Goal: Task Accomplishment & Management: Manage account settings

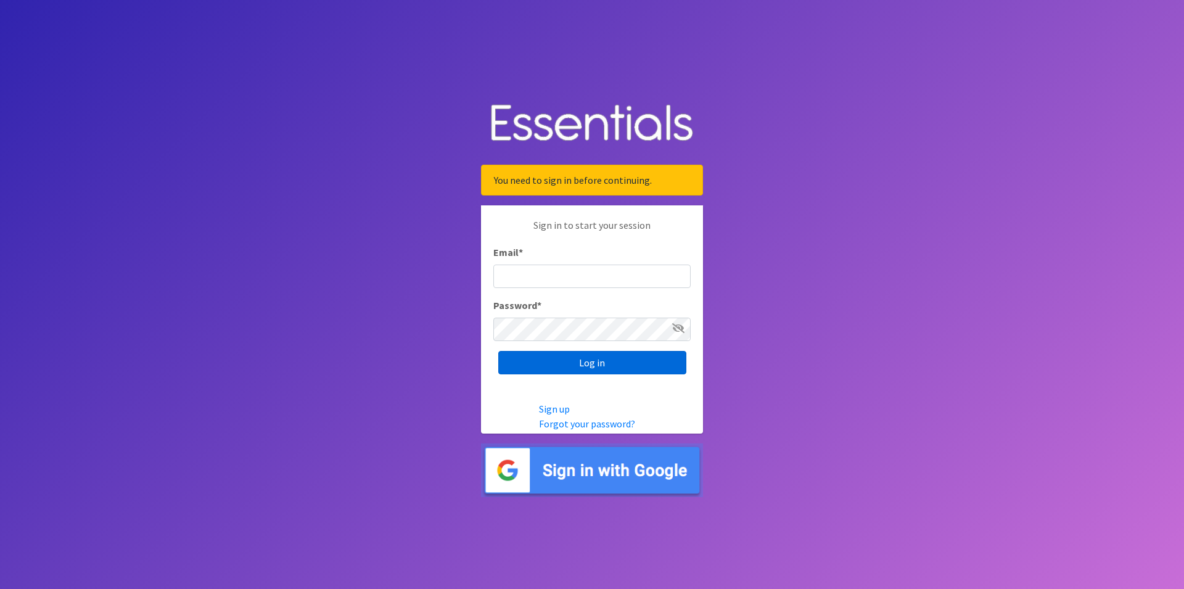
type input "[PERSON_NAME][EMAIL_ADDRESS][PERSON_NAME][DOMAIN_NAME]"
click at [597, 371] on input "Log in" at bounding box center [592, 362] width 188 height 23
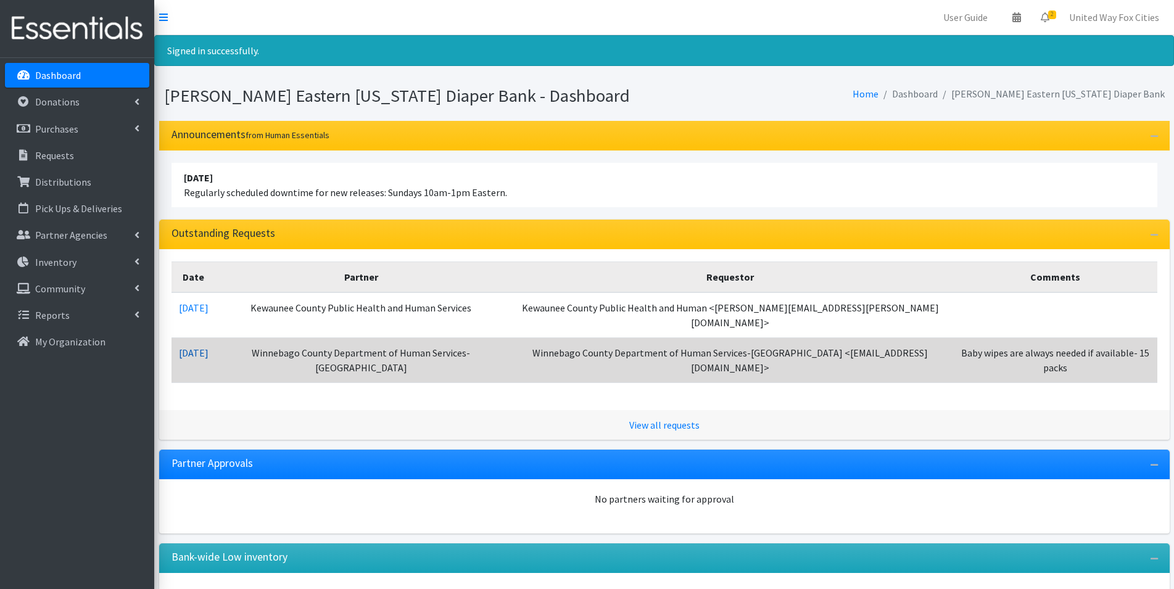
click at [202, 347] on link "10/09/2025" at bounding box center [194, 353] width 30 height 12
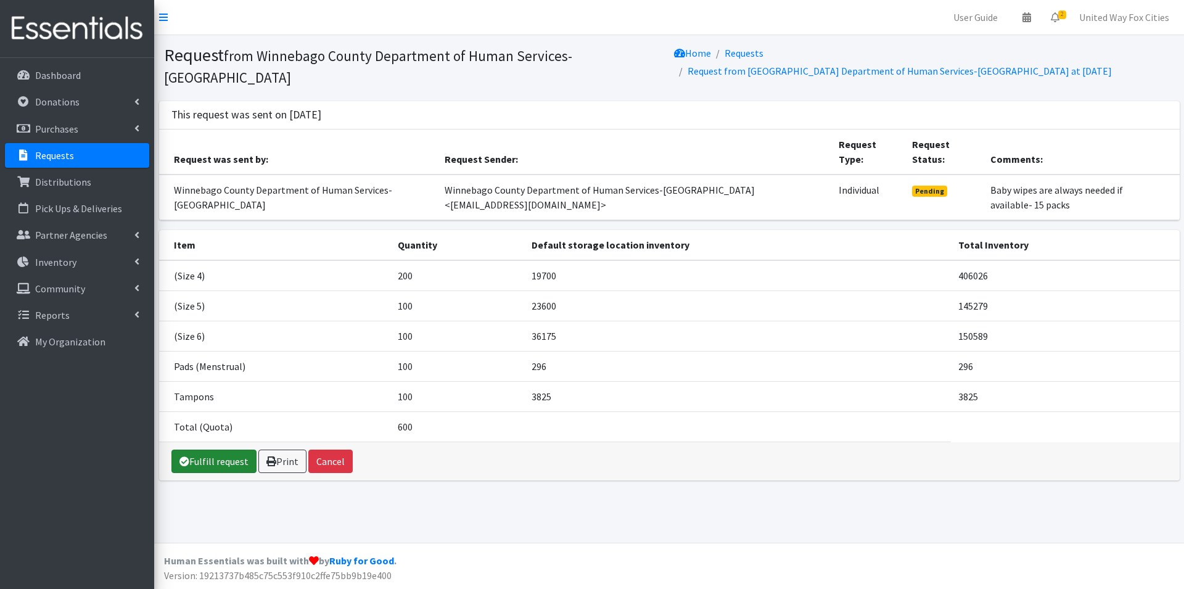
click at [237, 450] on link "Fulfill request" at bounding box center [213, 461] width 85 height 23
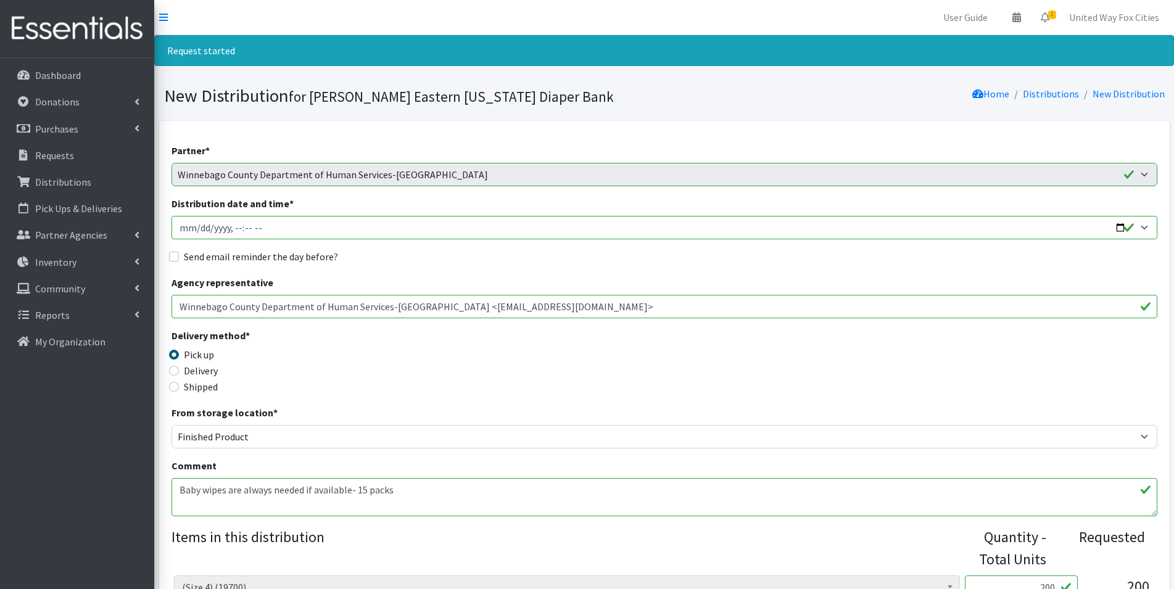
click at [1121, 227] on input "Distribution date and time *" at bounding box center [664, 227] width 986 height 23
type input "2025-10-23T09:00"
click at [483, 267] on div "Partner * AASD Parents as Teachers ADVOCAP, Inc Appleton Area School District B…" at bounding box center [664, 571] width 986 height 857
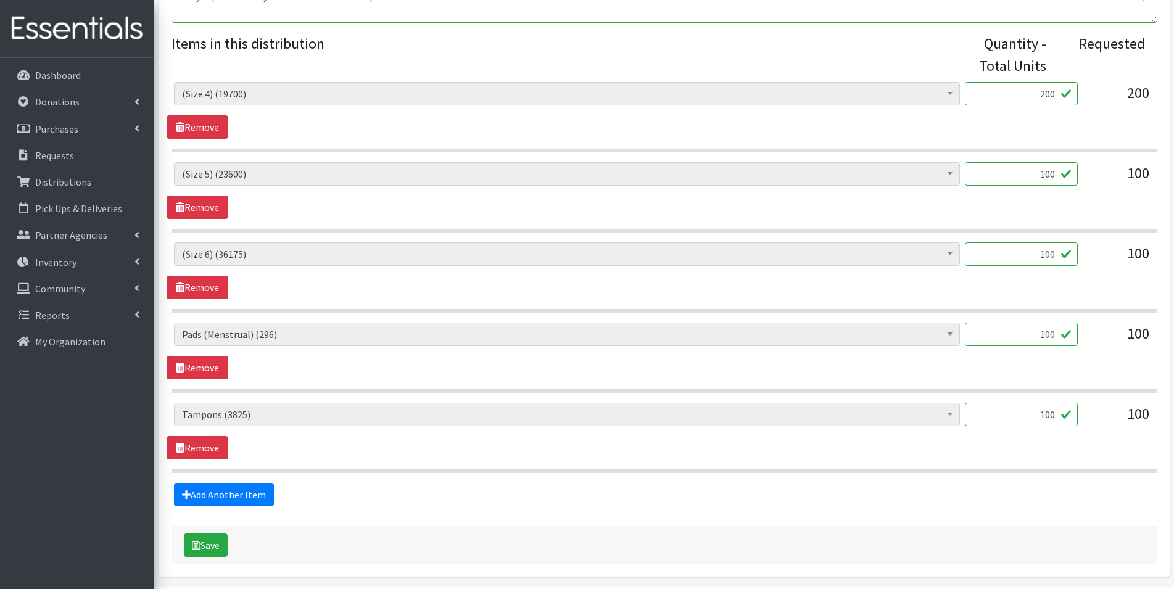
scroll to position [537, 0]
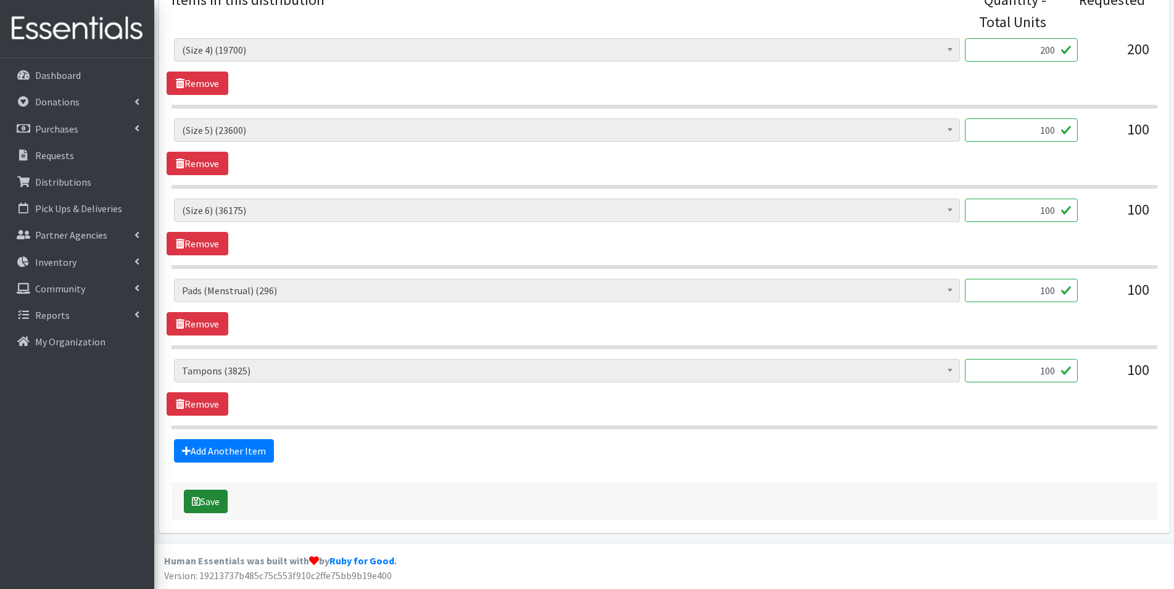
click at [220, 509] on button "Save" at bounding box center [206, 501] width 44 height 23
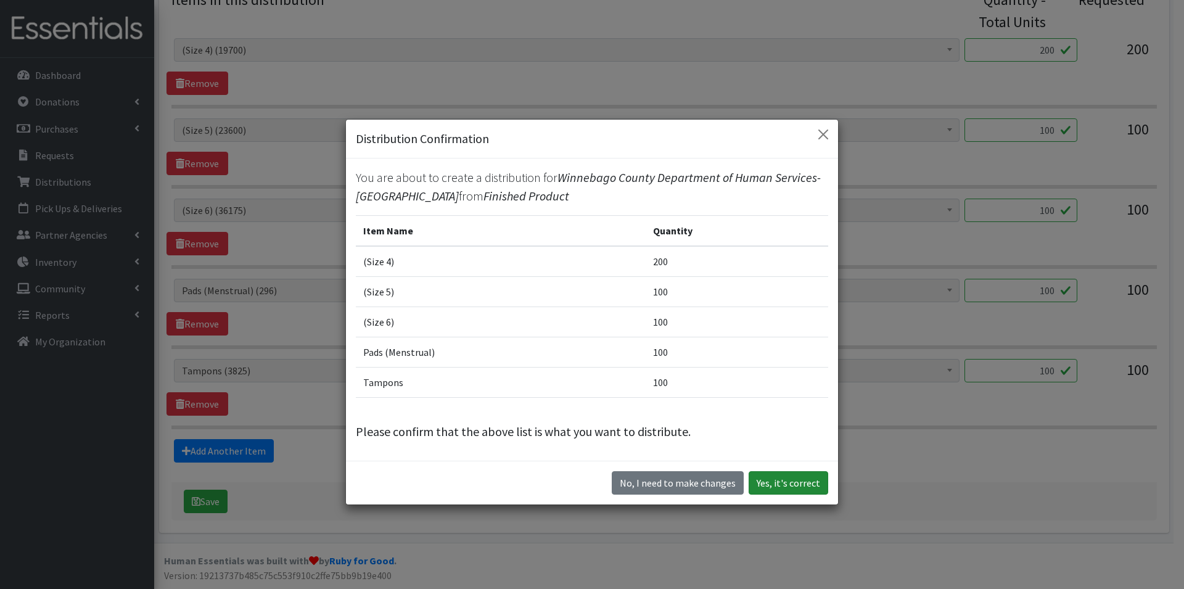
click at [781, 487] on button "Yes, it's correct" at bounding box center [789, 482] width 80 height 23
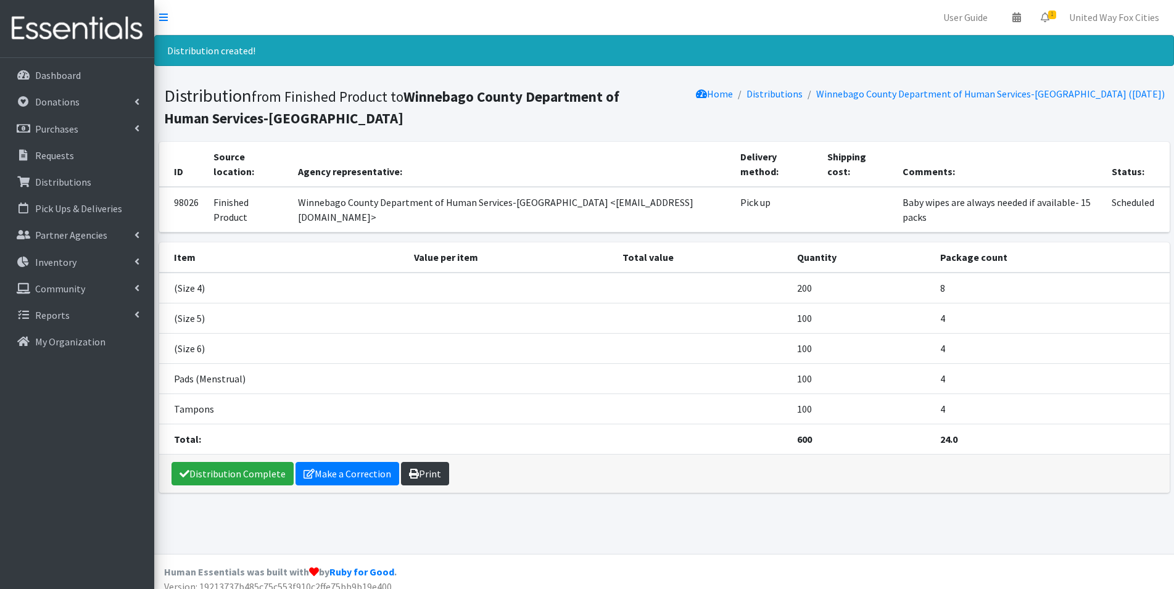
click at [433, 471] on link "Print" at bounding box center [425, 473] width 48 height 23
click at [136, 263] on icon at bounding box center [136, 262] width 5 height 10
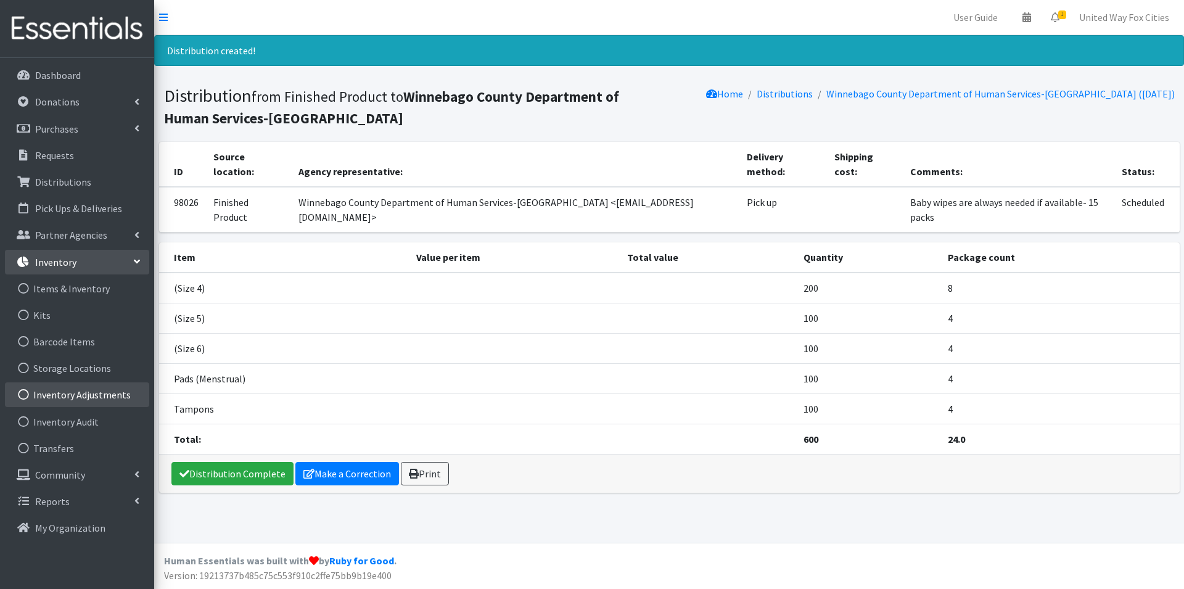
click at [97, 398] on link "Inventory Adjustments" at bounding box center [77, 394] width 144 height 25
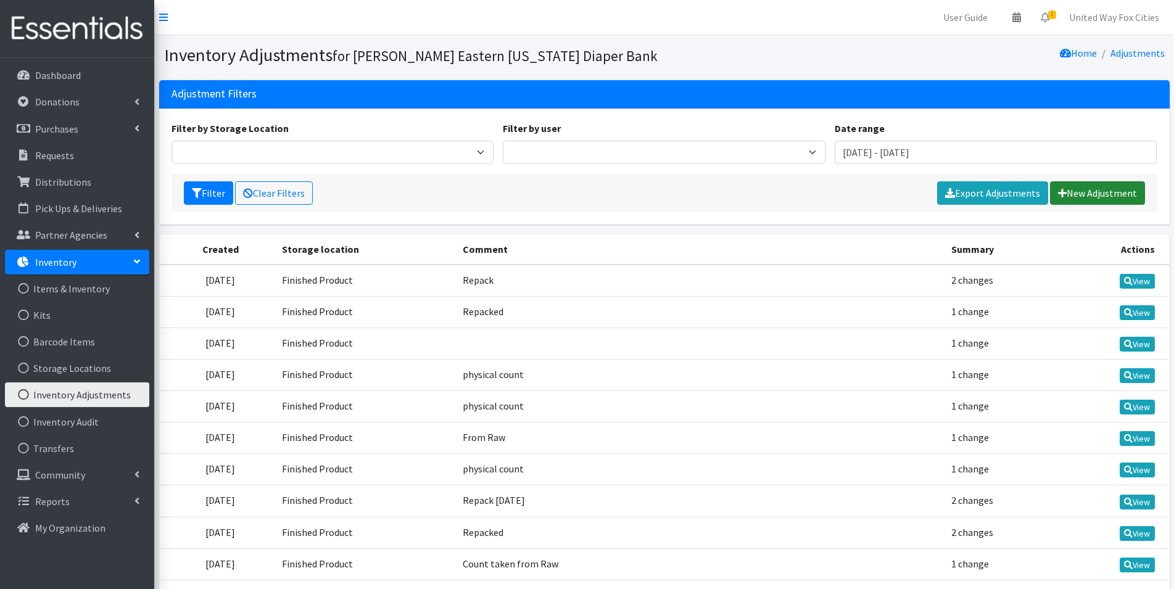
click at [1092, 193] on link "New Adjustment" at bounding box center [1097, 192] width 95 height 23
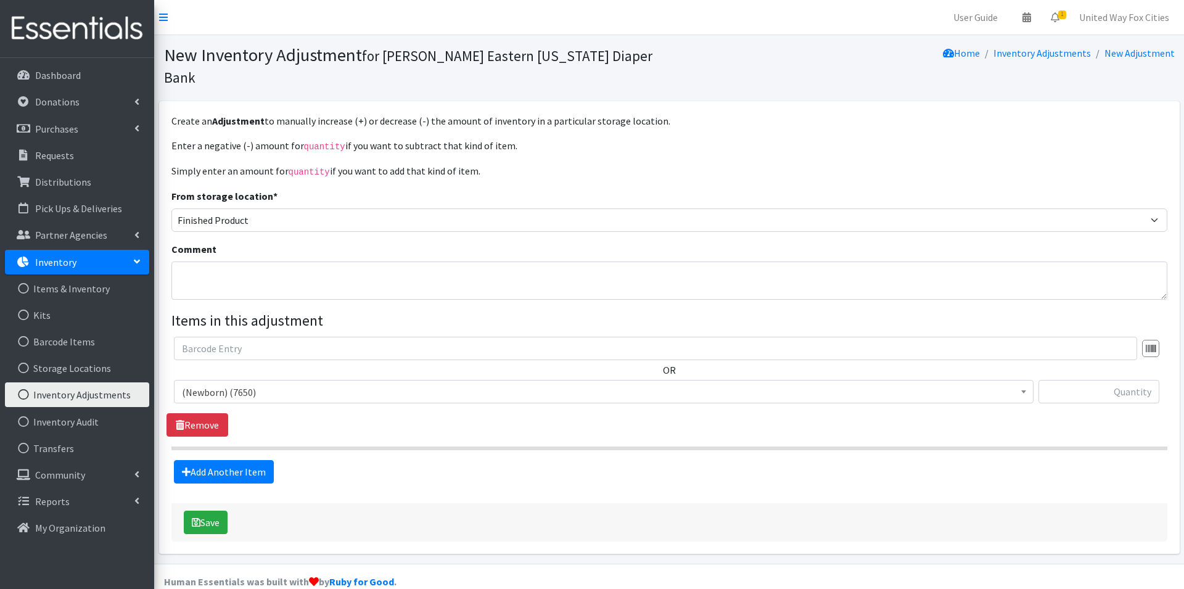
click at [526, 384] on span "(Newborn) (7650)" at bounding box center [604, 392] width 844 height 17
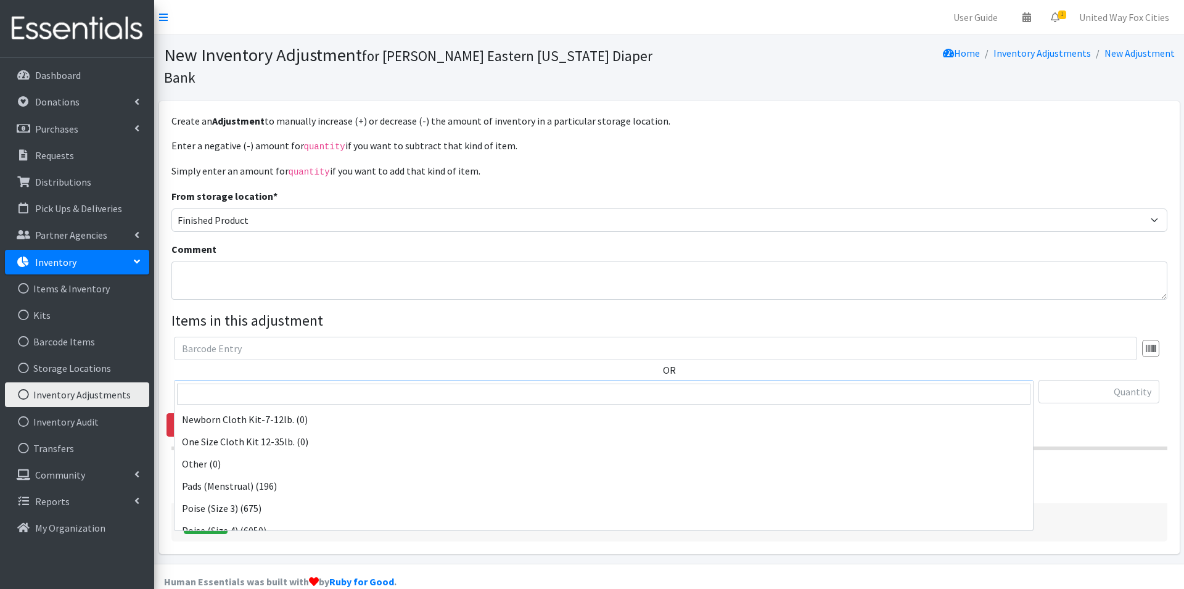
scroll to position [987, 0]
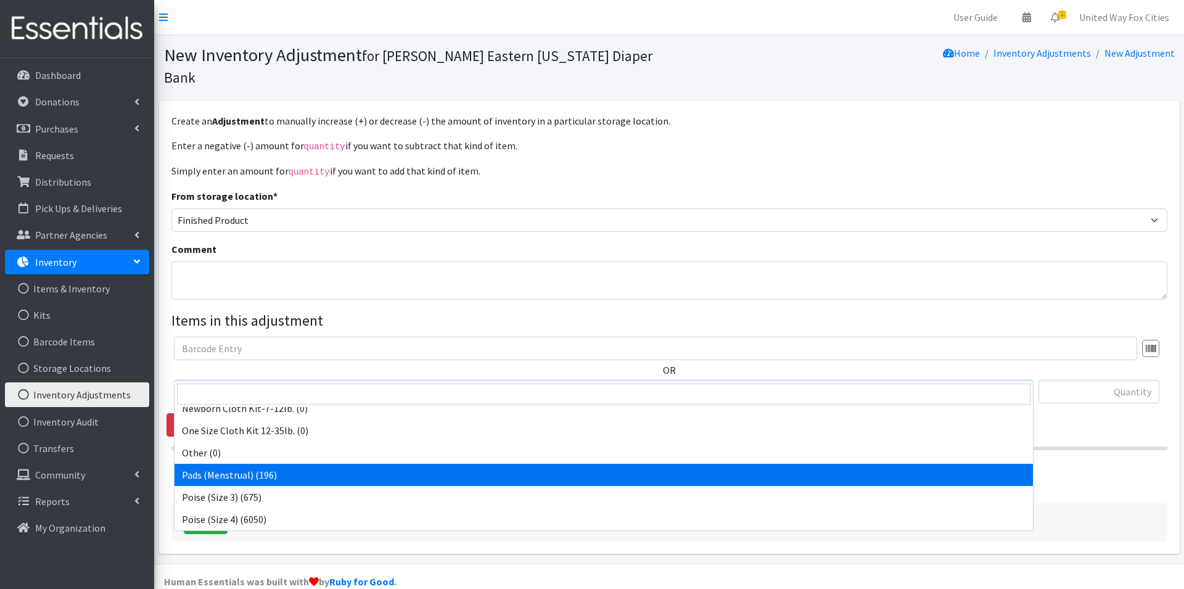
select select "14484"
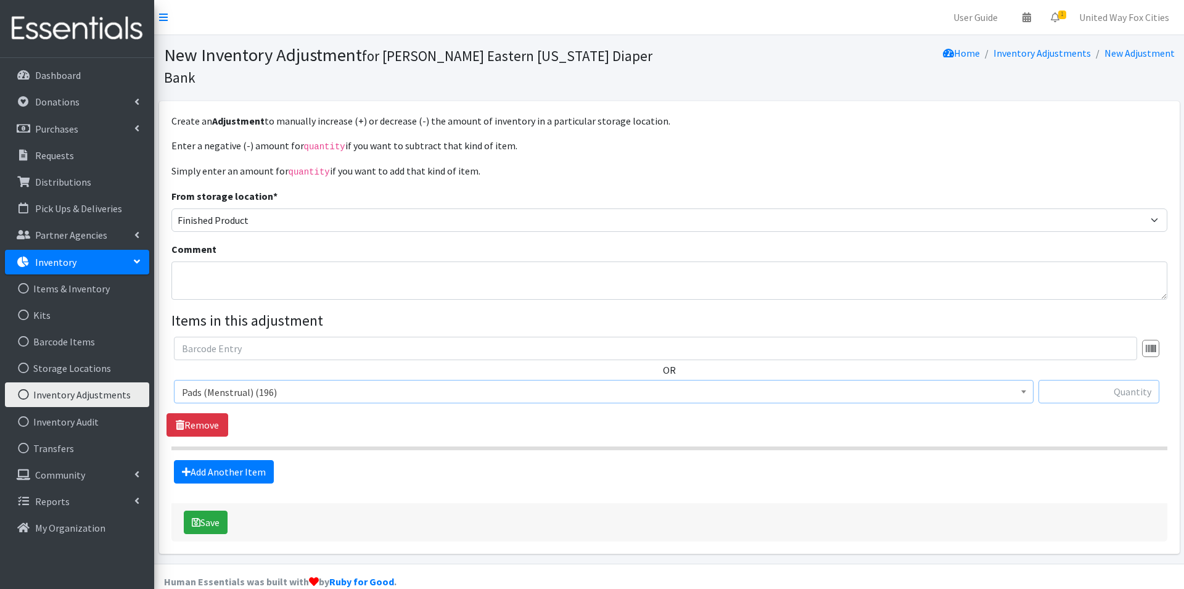
click at [1115, 380] on input "text" at bounding box center [1099, 391] width 121 height 23
type input "5376"
click at [320, 262] on textarea "Comment" at bounding box center [669, 281] width 996 height 38
type textarea "A"
type textarea "Not repacked, added to inventory"
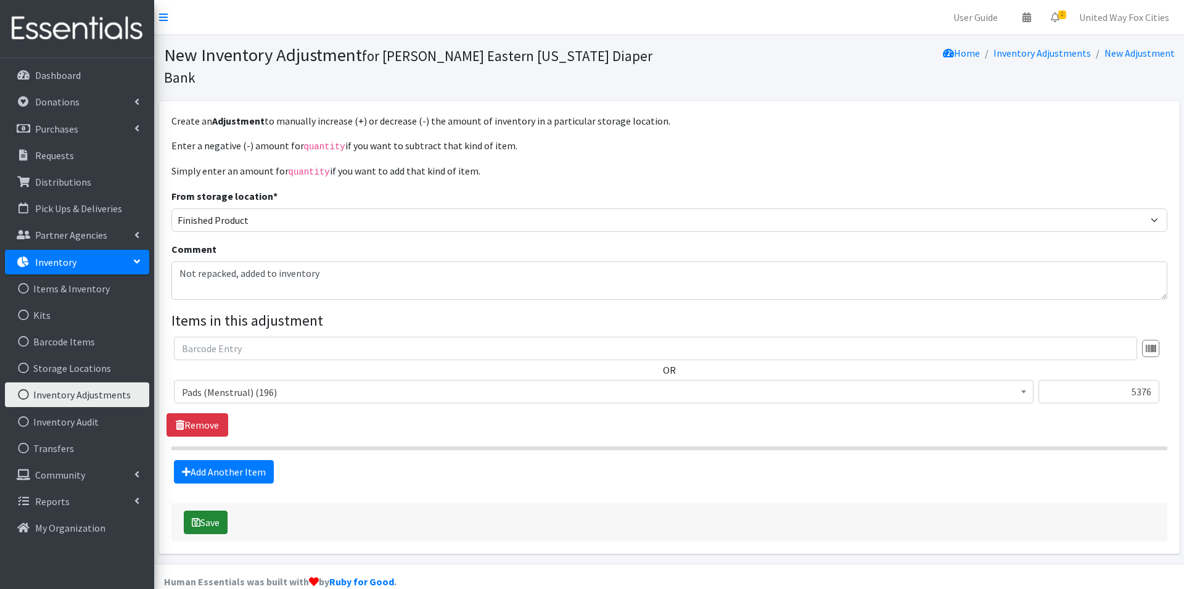
click at [220, 511] on button "Save" at bounding box center [206, 522] width 44 height 23
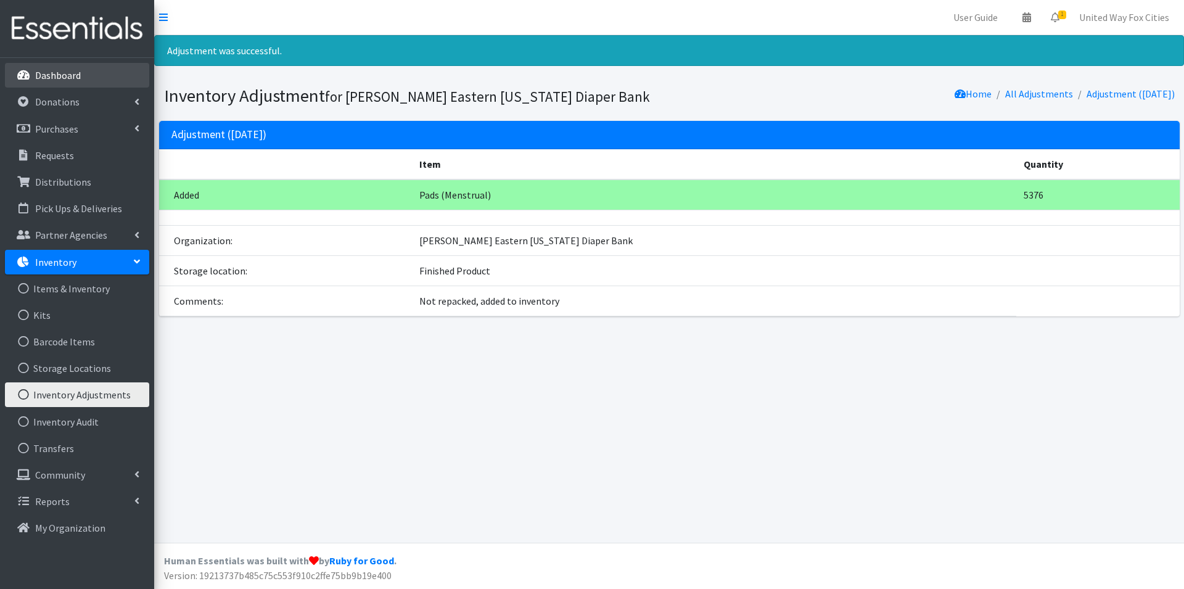
click at [72, 75] on p "Dashboard" at bounding box center [58, 75] width 46 height 12
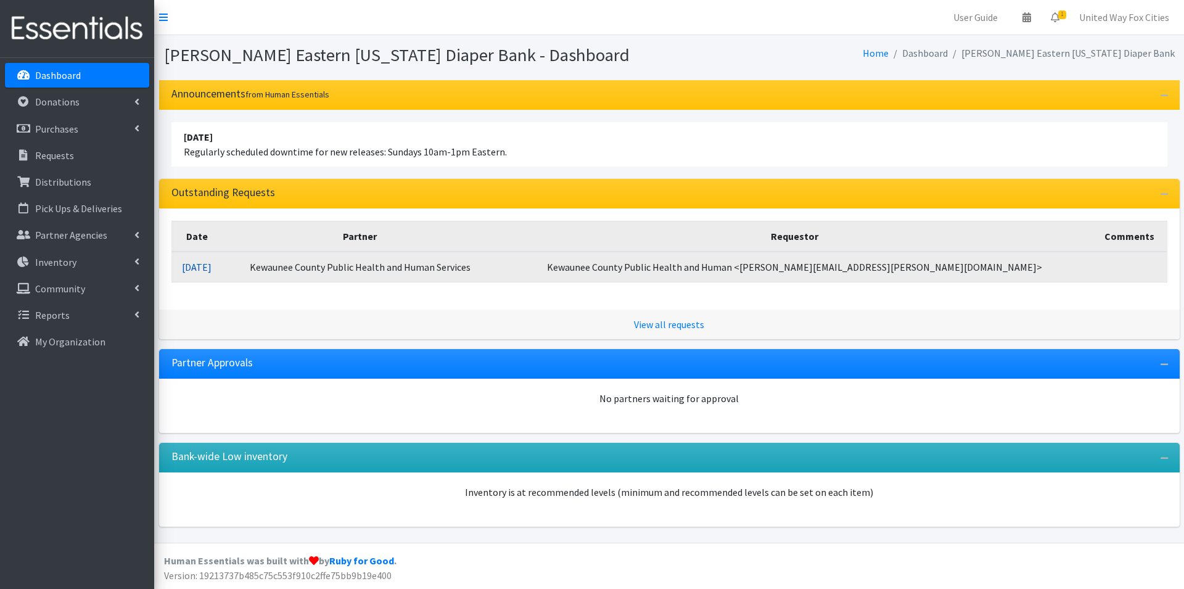
click at [212, 271] on link "10/10/2025" at bounding box center [197, 267] width 30 height 12
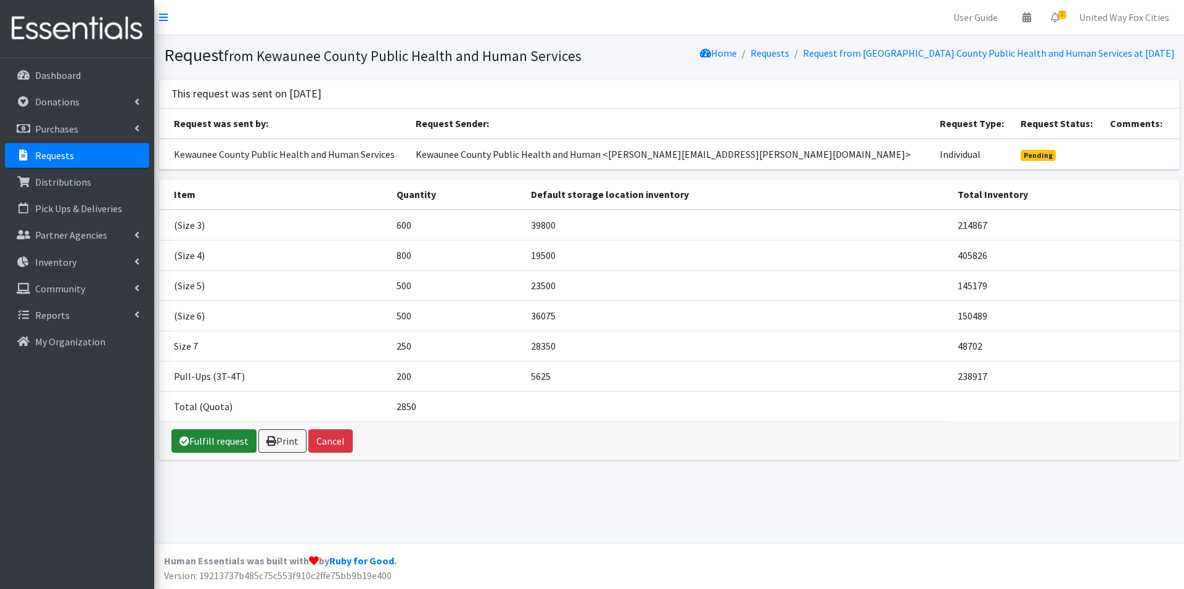
click at [230, 447] on link "Fulfill request" at bounding box center [213, 440] width 85 height 23
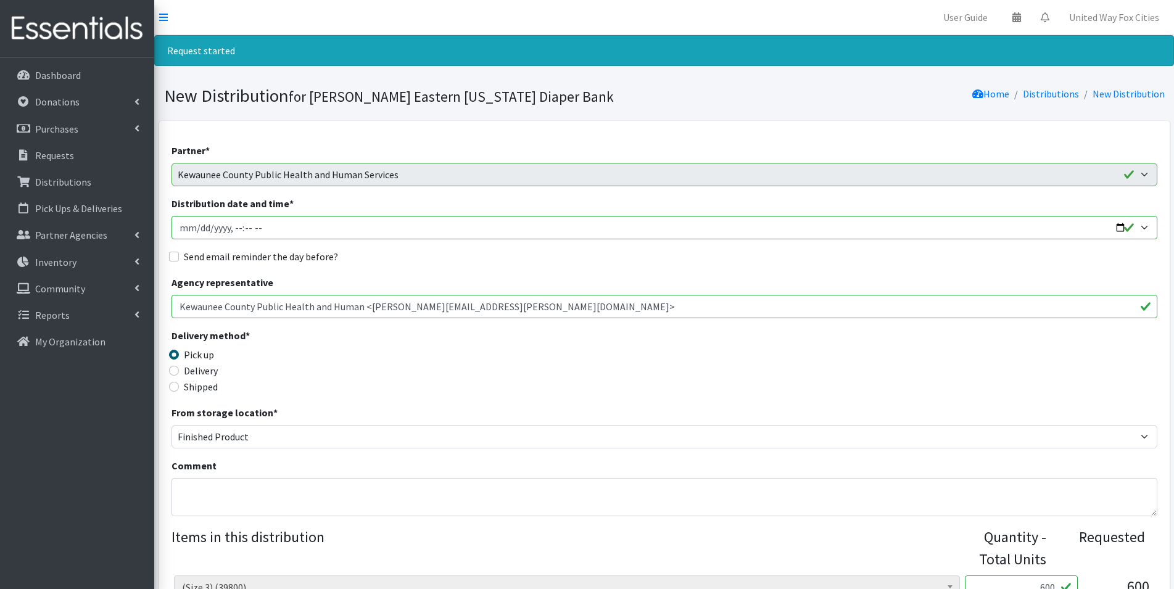
click at [1125, 226] on input "Distribution date and time *" at bounding box center [664, 227] width 986 height 23
type input "2025-10-23T09:00"
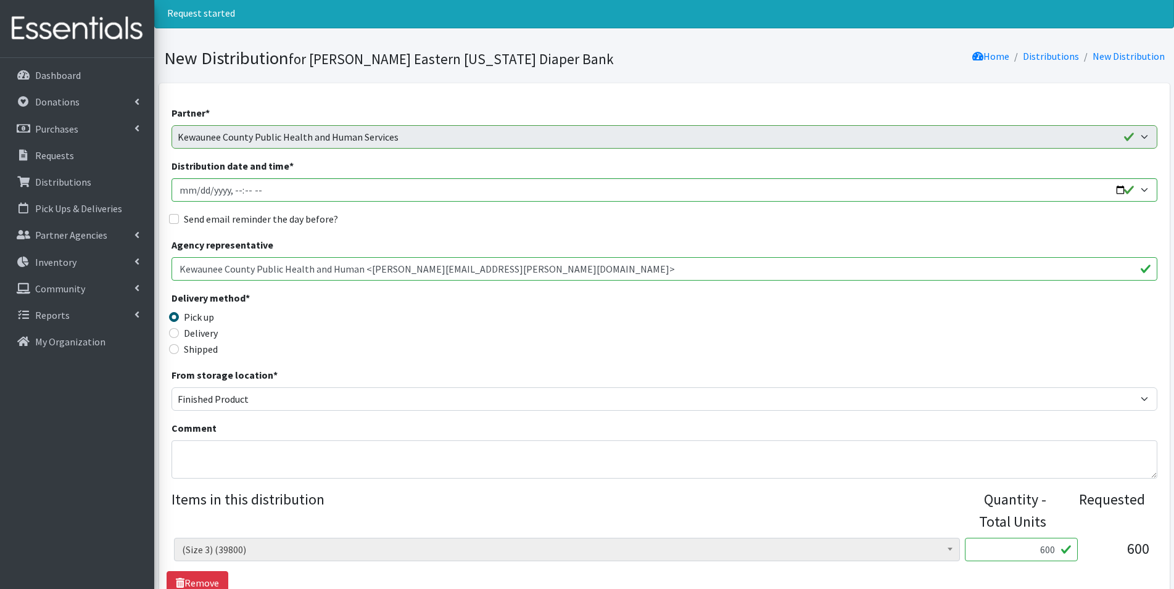
scroll to position [62, 0]
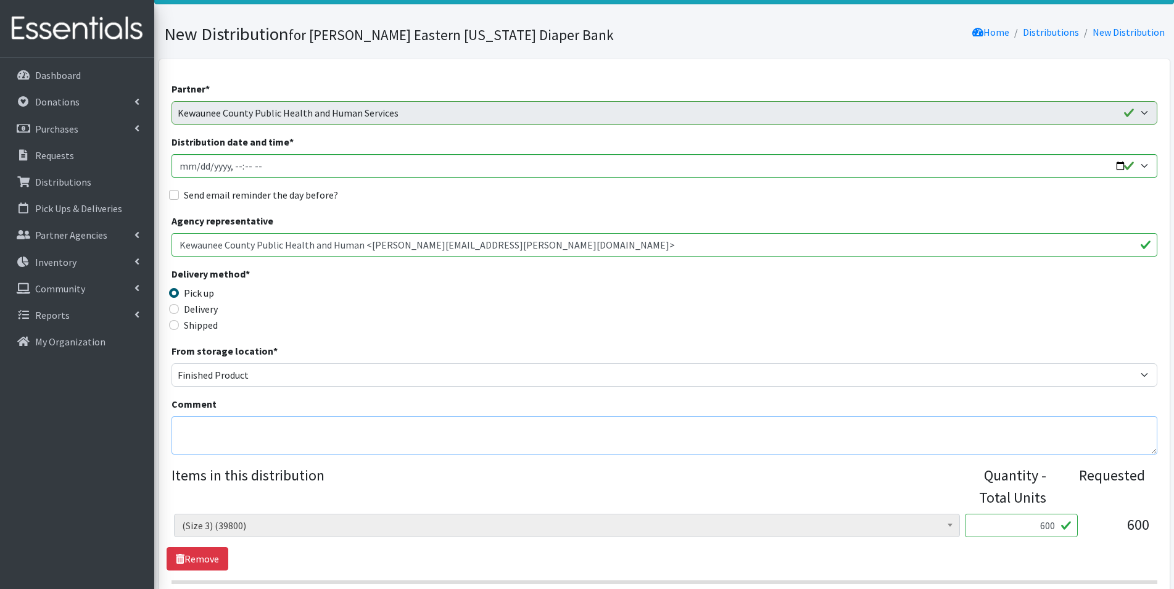
click at [273, 427] on textarea "Comment" at bounding box center [664, 435] width 986 height 38
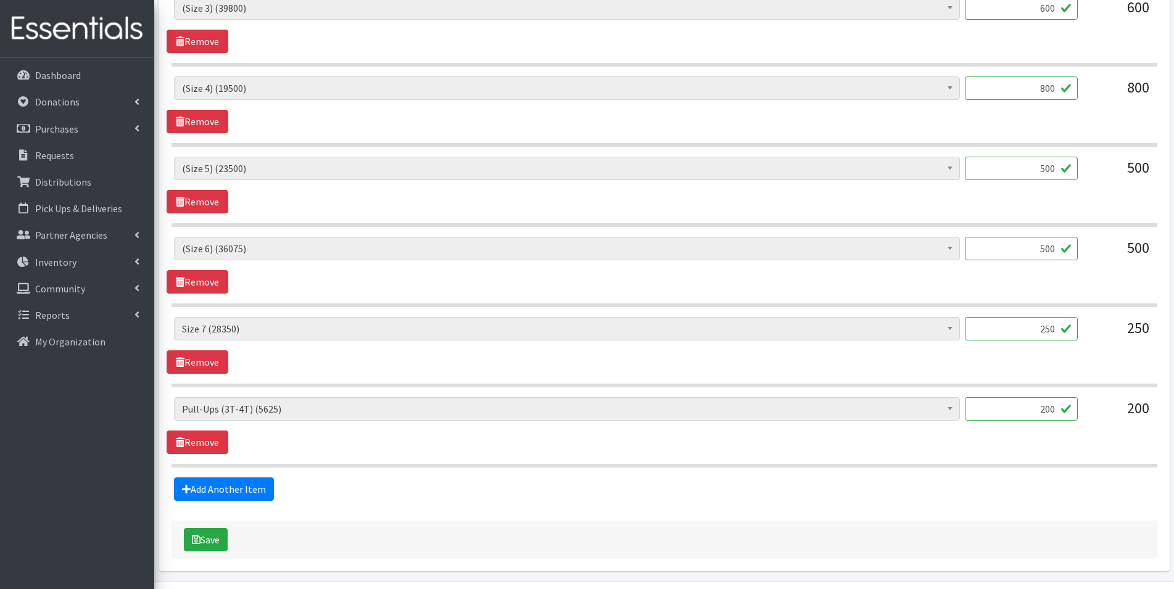
scroll to position [617, 0]
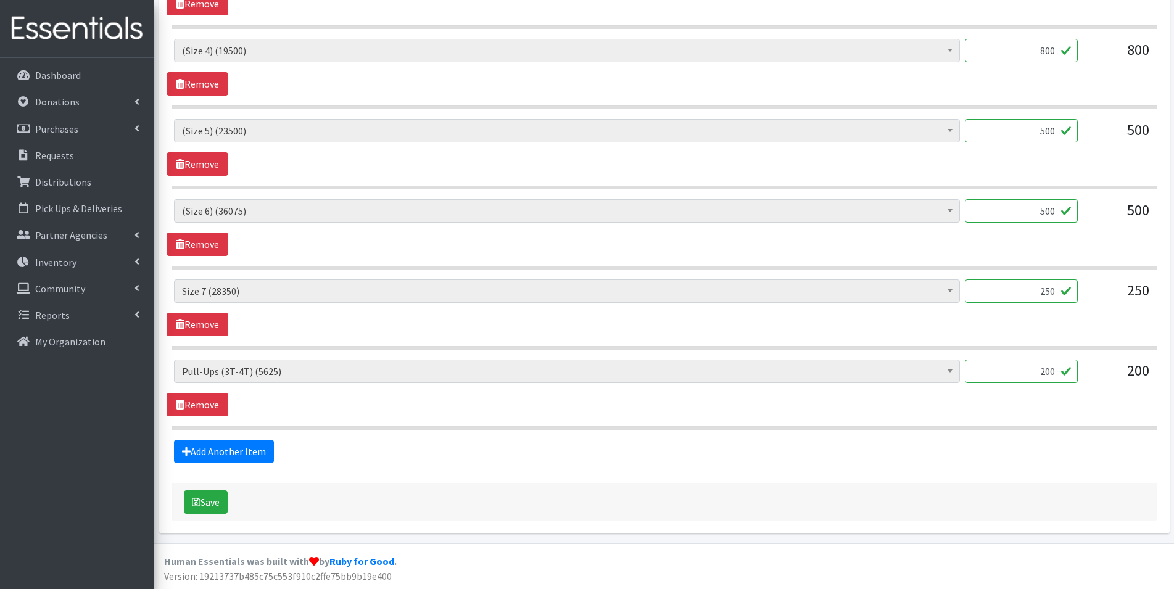
type textarea "Pick up on Thursday, October 23 between 9am-1pm"
click at [1057, 372] on input "200" at bounding box center [1021, 371] width 113 height 23
type input "225"
click at [215, 507] on button "Save" at bounding box center [206, 501] width 44 height 23
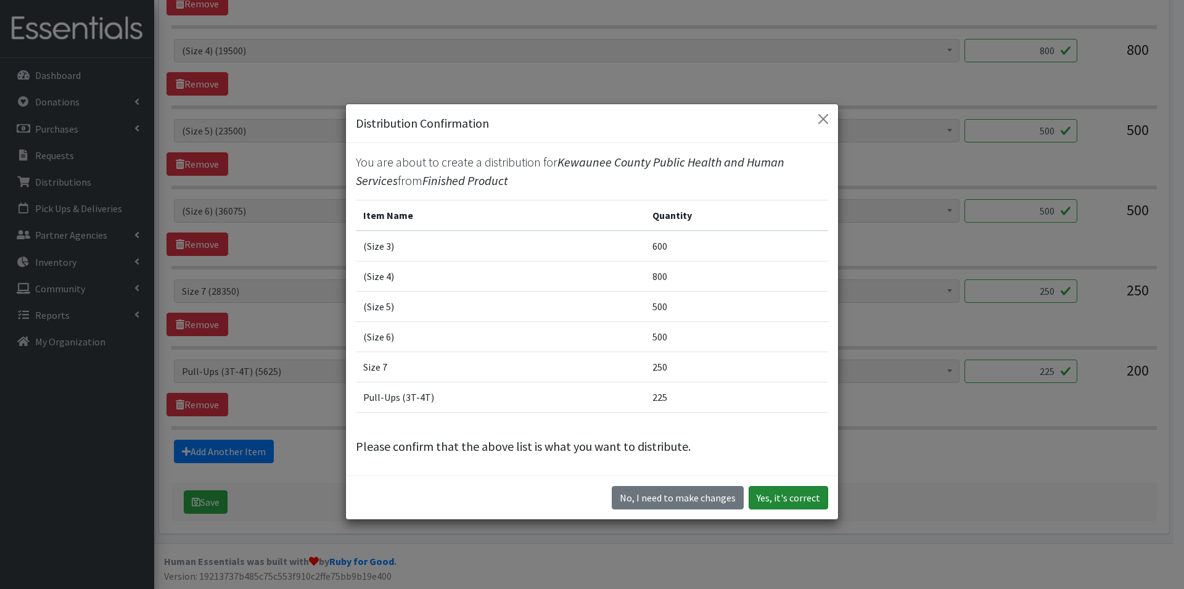
click at [799, 502] on button "Yes, it's correct" at bounding box center [789, 497] width 80 height 23
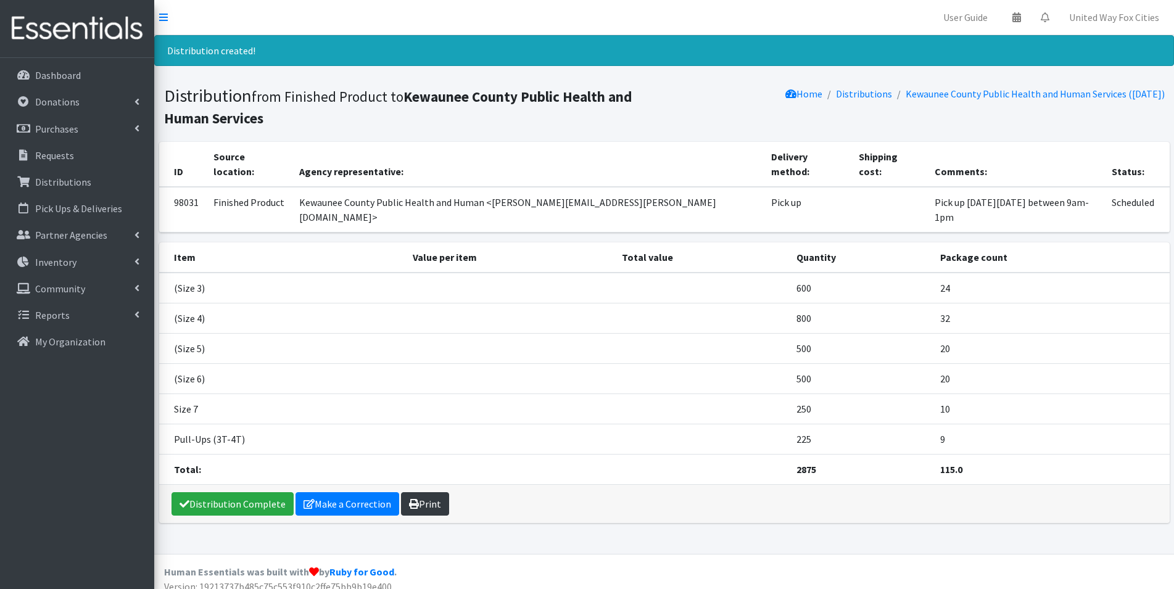
click at [436, 492] on link "Print" at bounding box center [425, 503] width 48 height 23
click at [52, 77] on p "Dashboard" at bounding box center [58, 75] width 46 height 12
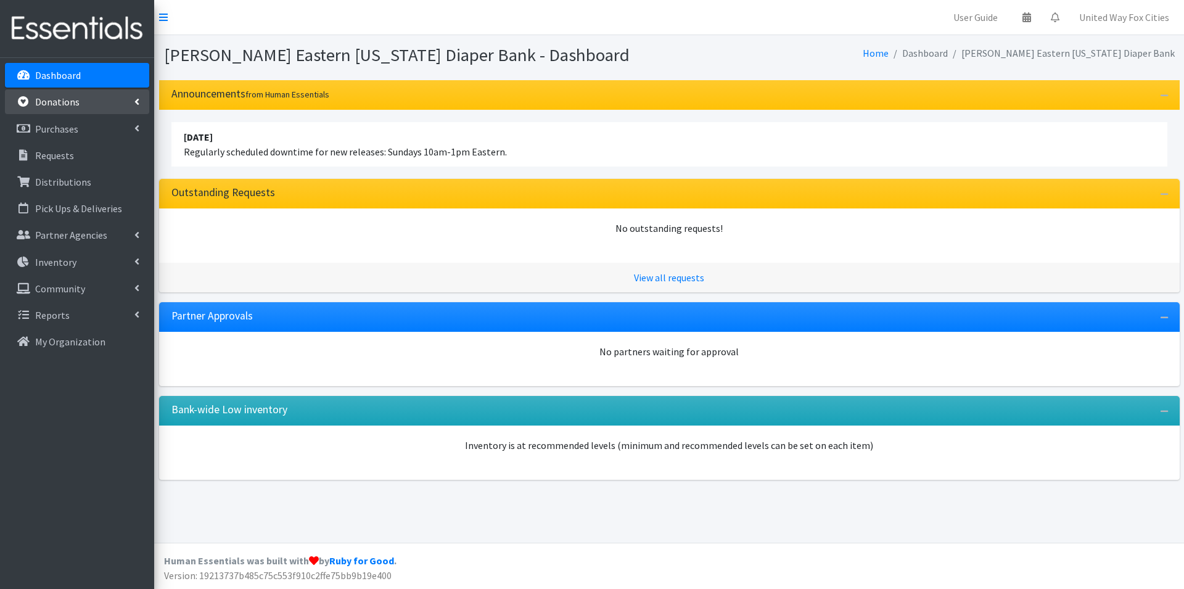
click at [112, 102] on link "Donations" at bounding box center [77, 101] width 144 height 25
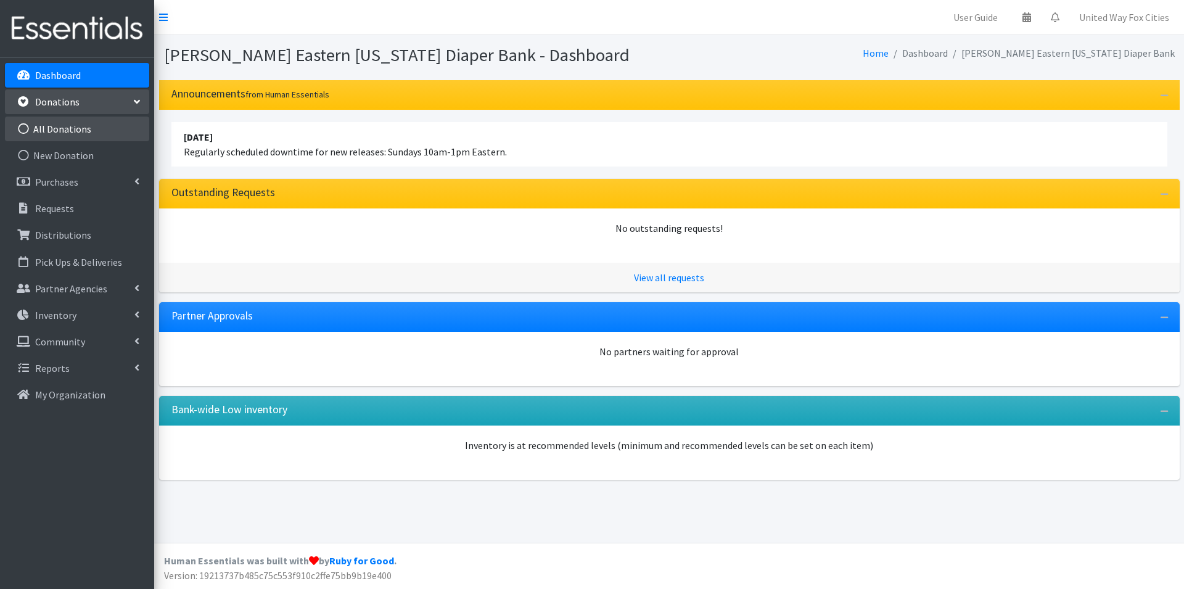
click at [75, 133] on link "All Donations" at bounding box center [77, 129] width 144 height 25
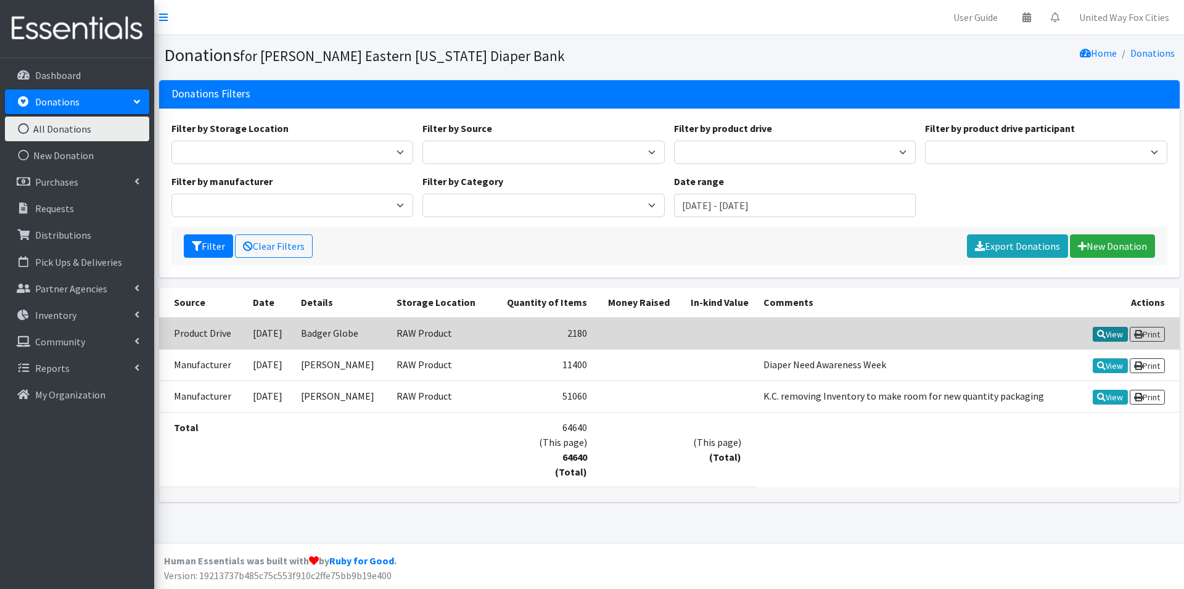
click at [1113, 336] on link "View" at bounding box center [1110, 334] width 35 height 15
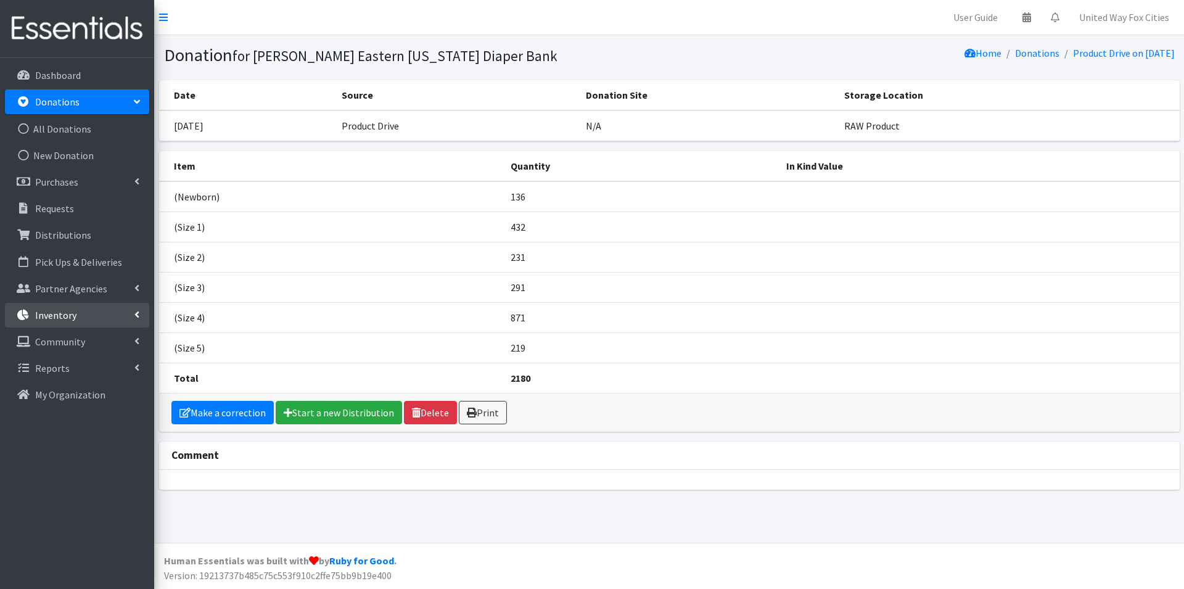
click at [139, 316] on icon at bounding box center [136, 315] width 5 height 10
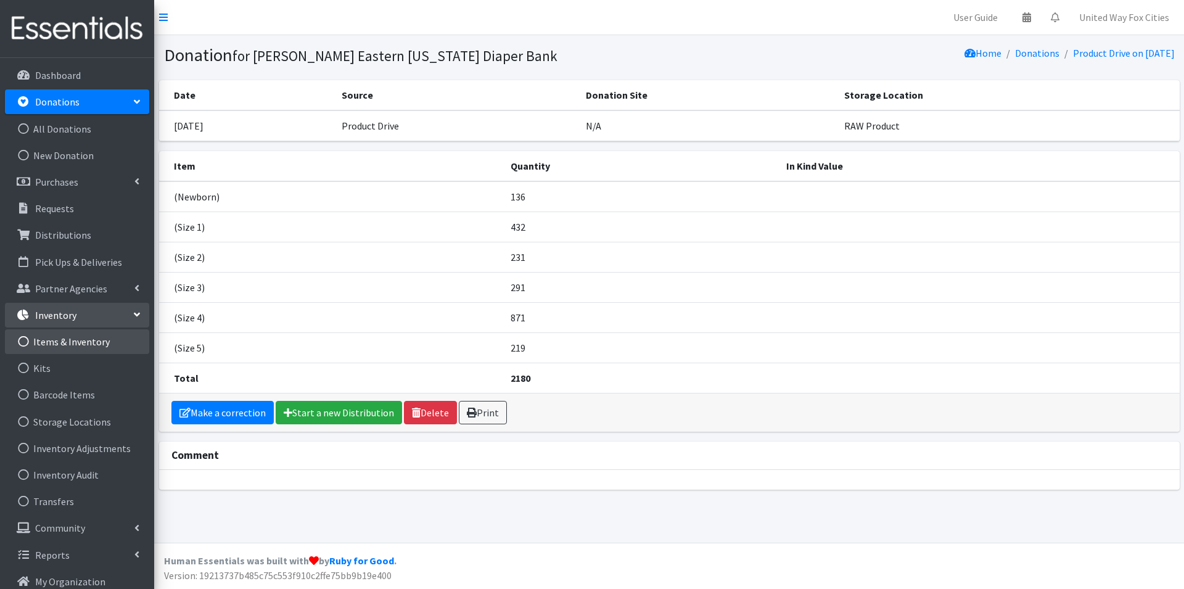
click at [94, 345] on link "Items & Inventory" at bounding box center [77, 341] width 144 height 25
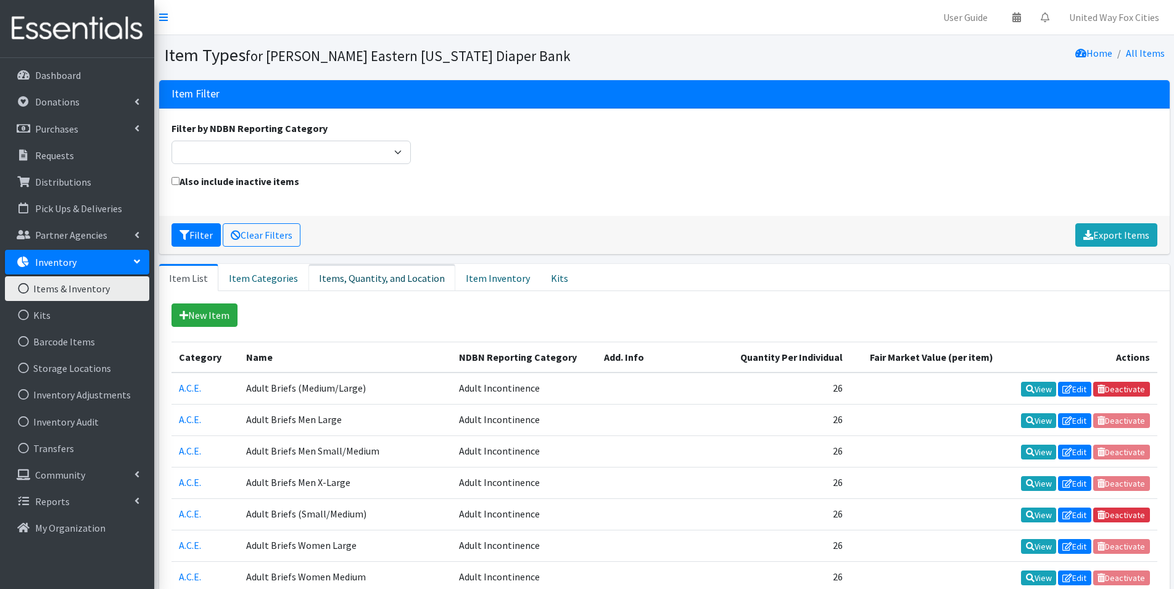
click at [379, 284] on link "Items, Quantity, and Location" at bounding box center [381, 277] width 147 height 27
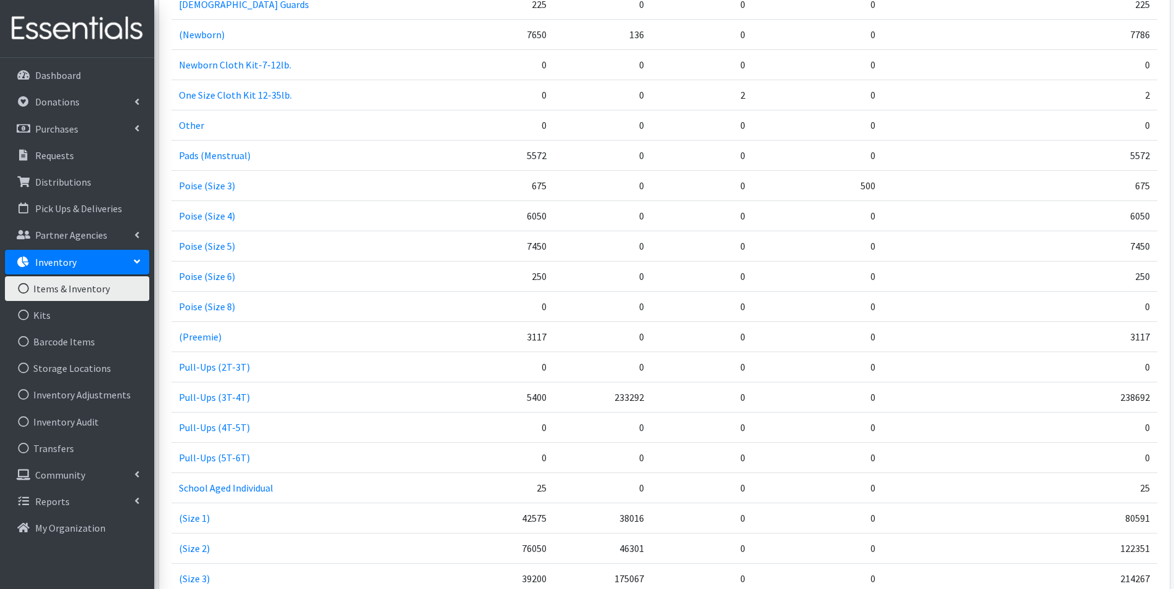
scroll to position [1172, 0]
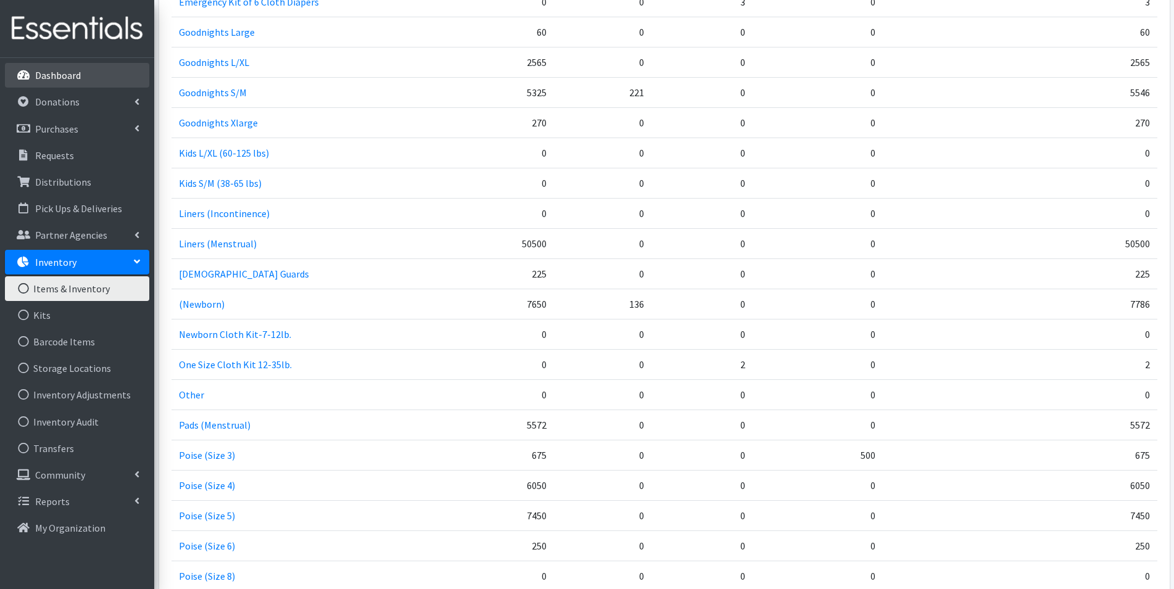
click at [57, 73] on p "Dashboard" at bounding box center [58, 75] width 46 height 12
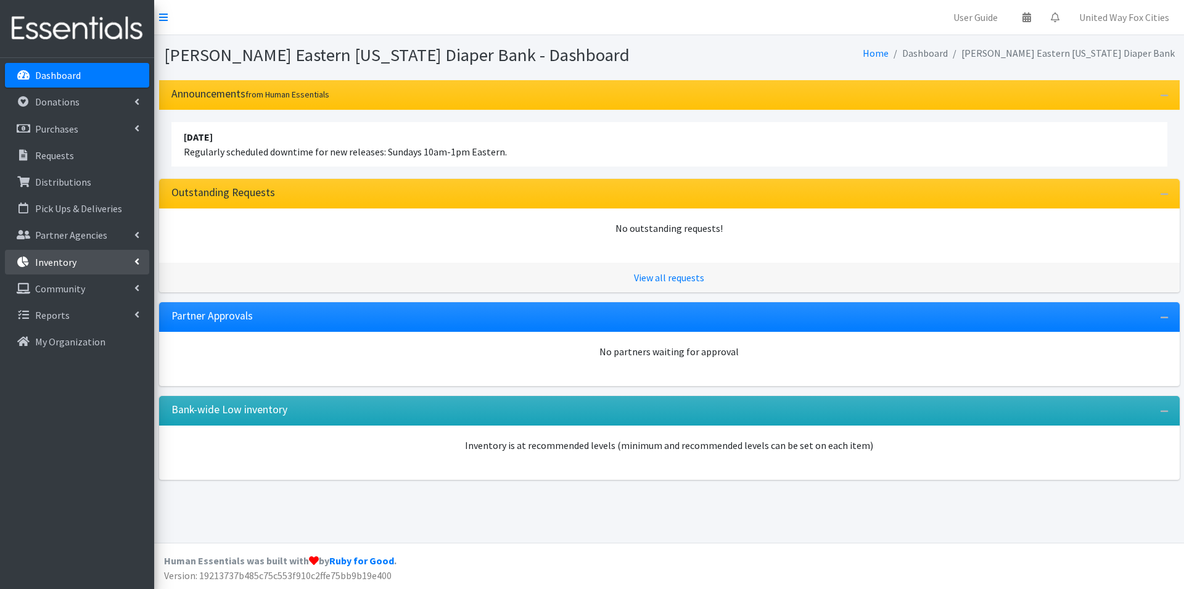
click at [132, 265] on link "Inventory" at bounding box center [77, 262] width 144 height 25
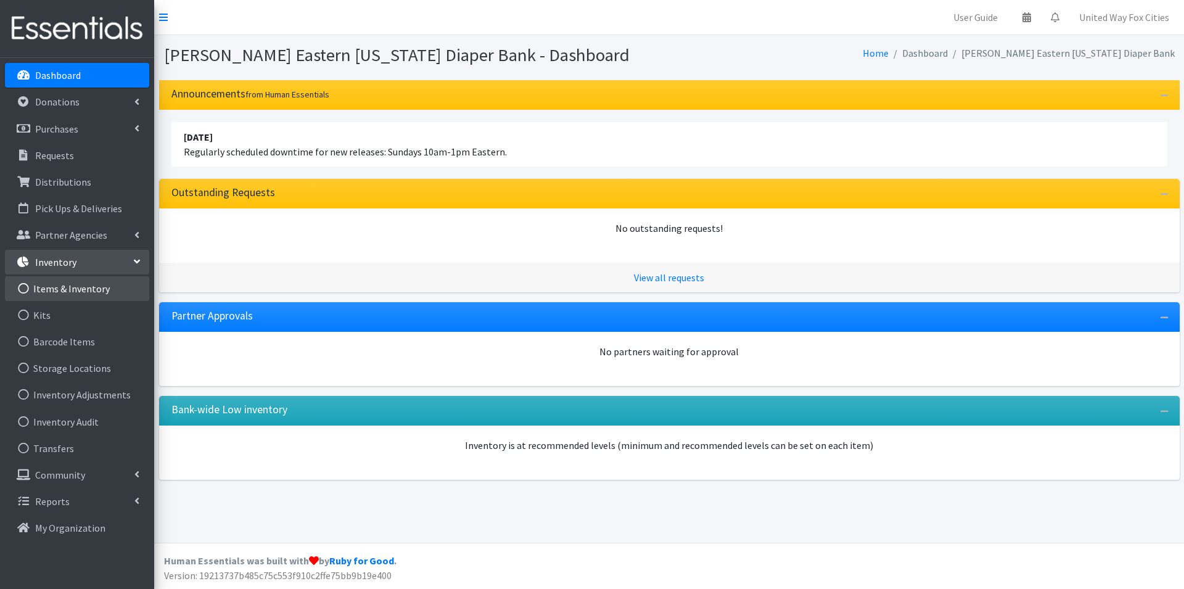
click at [101, 286] on link "Items & Inventory" at bounding box center [77, 288] width 144 height 25
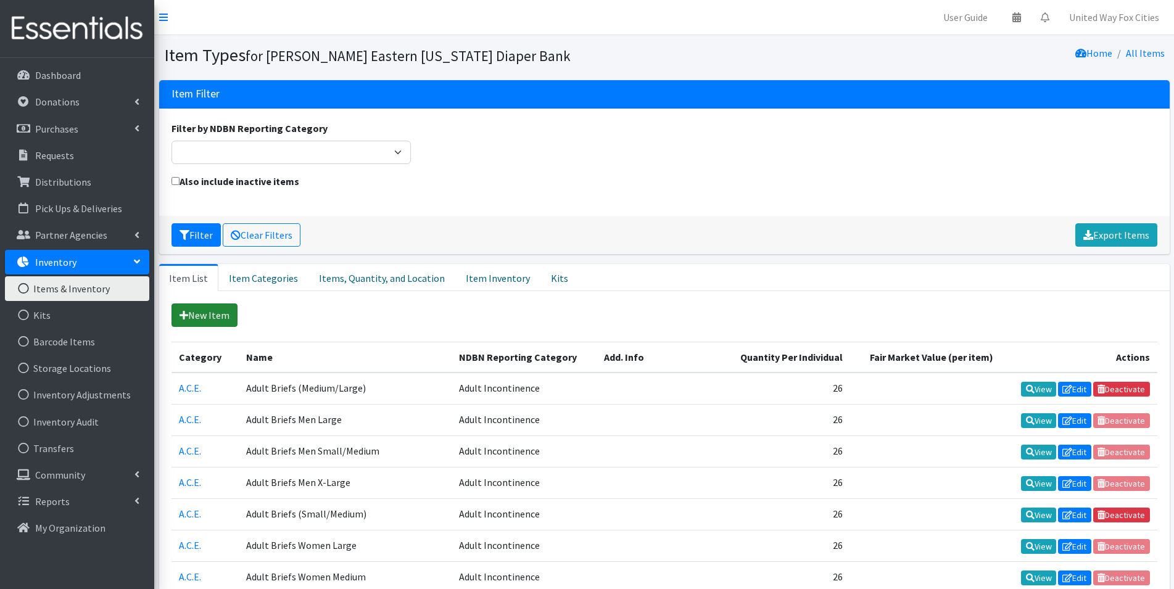
click at [216, 321] on link "New Item" at bounding box center [204, 314] width 66 height 23
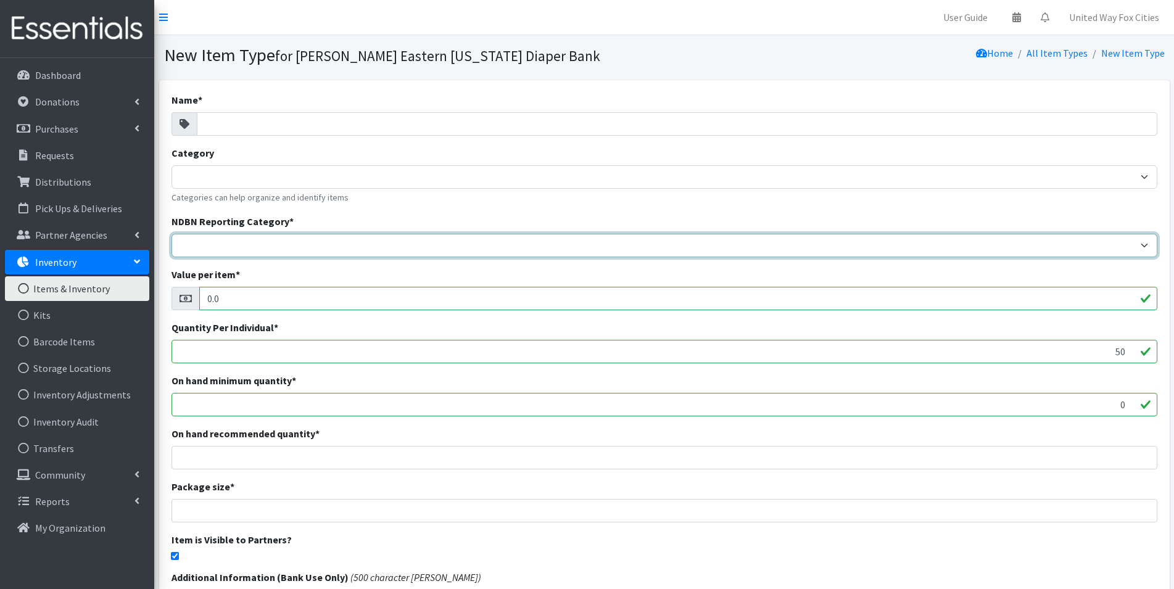
click at [278, 236] on select "Adult Incontinence Cloth Diapers Disposable Diapers Pads Period Liners Period O…" at bounding box center [664, 245] width 986 height 23
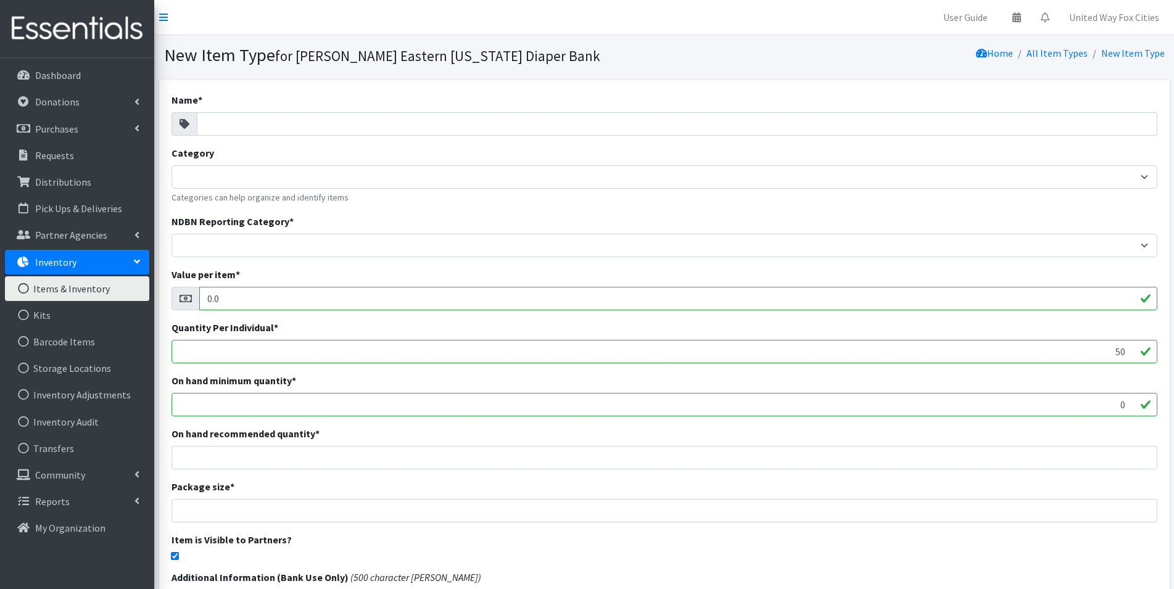
click at [365, 215] on div "NDBN Reporting Category * Adult Incontinence Cloth Diapers Disposable Diapers P…" at bounding box center [664, 235] width 986 height 43
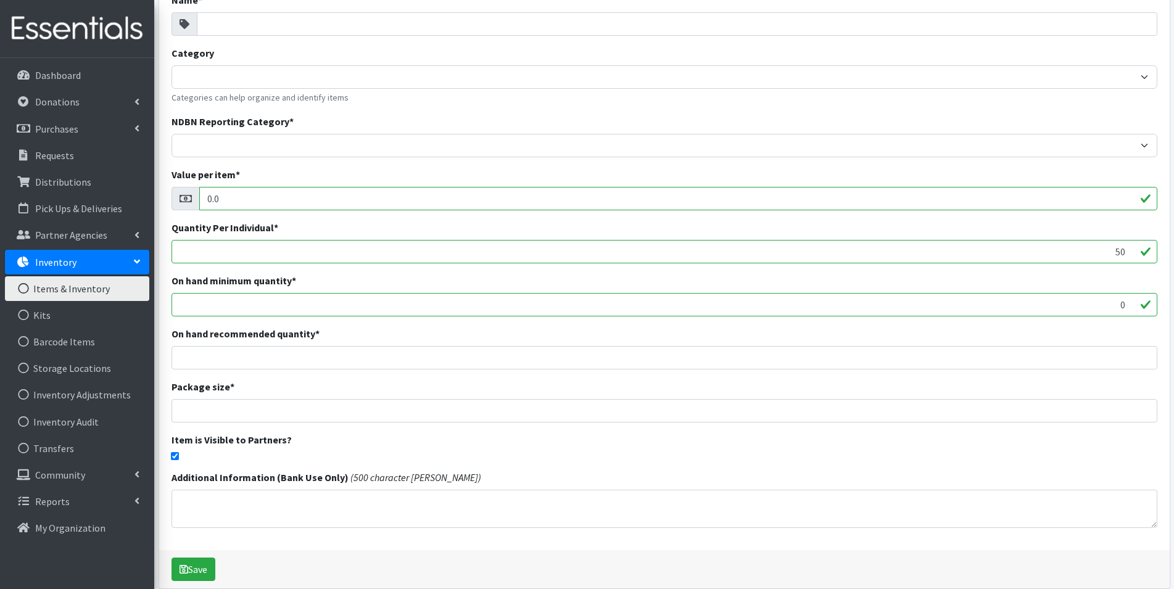
scroll to position [155, 0]
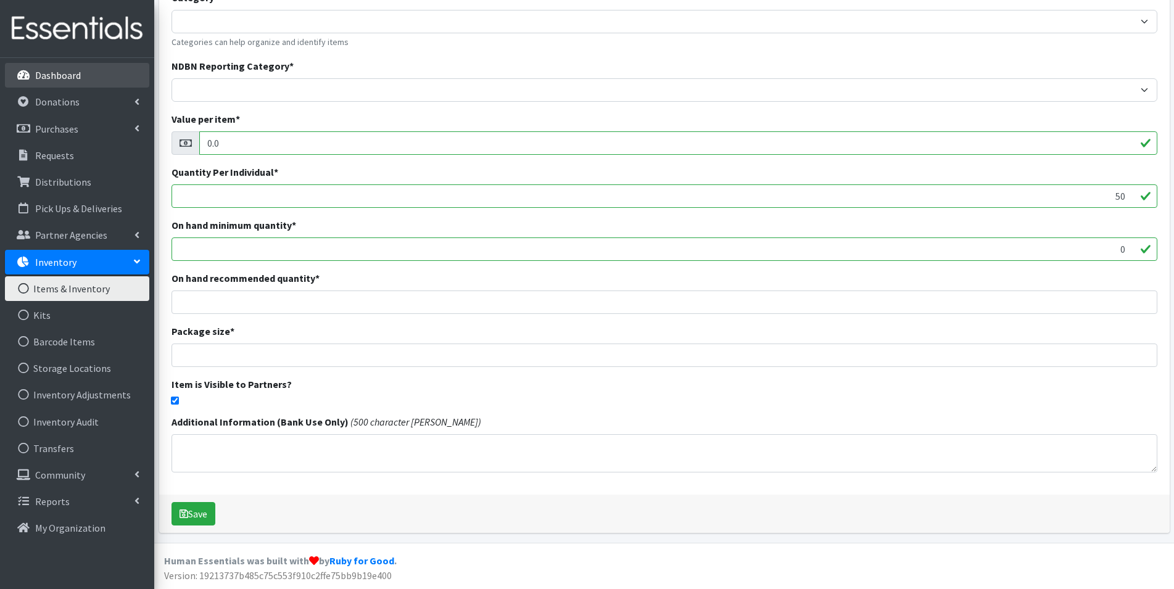
click at [57, 75] on p "Dashboard" at bounding box center [58, 75] width 46 height 12
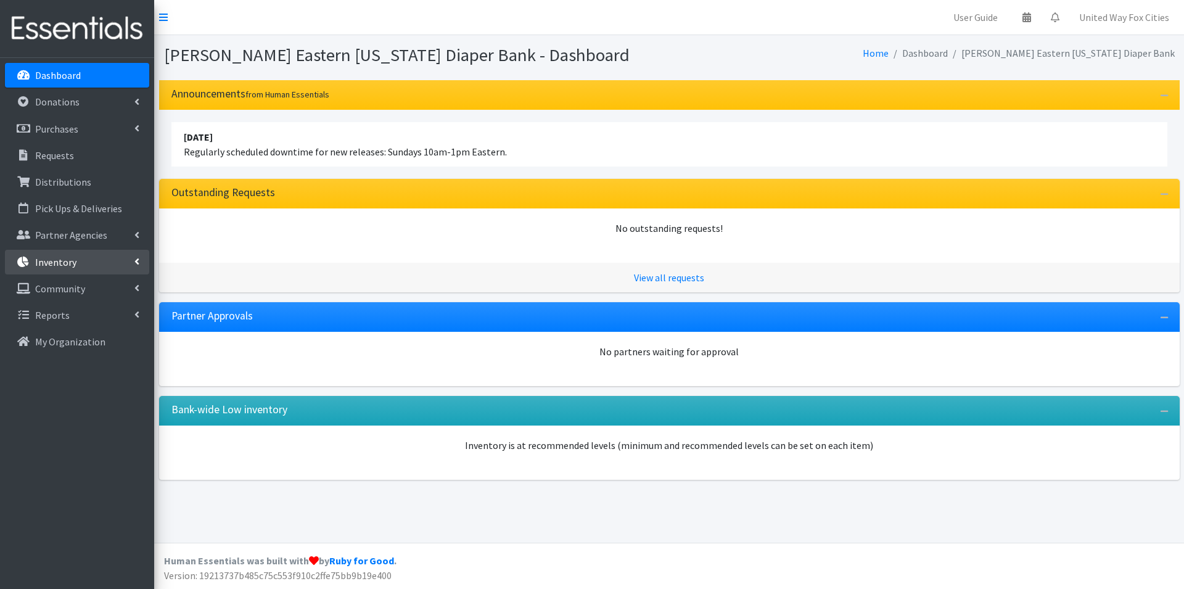
click at [138, 262] on icon at bounding box center [136, 262] width 5 height 10
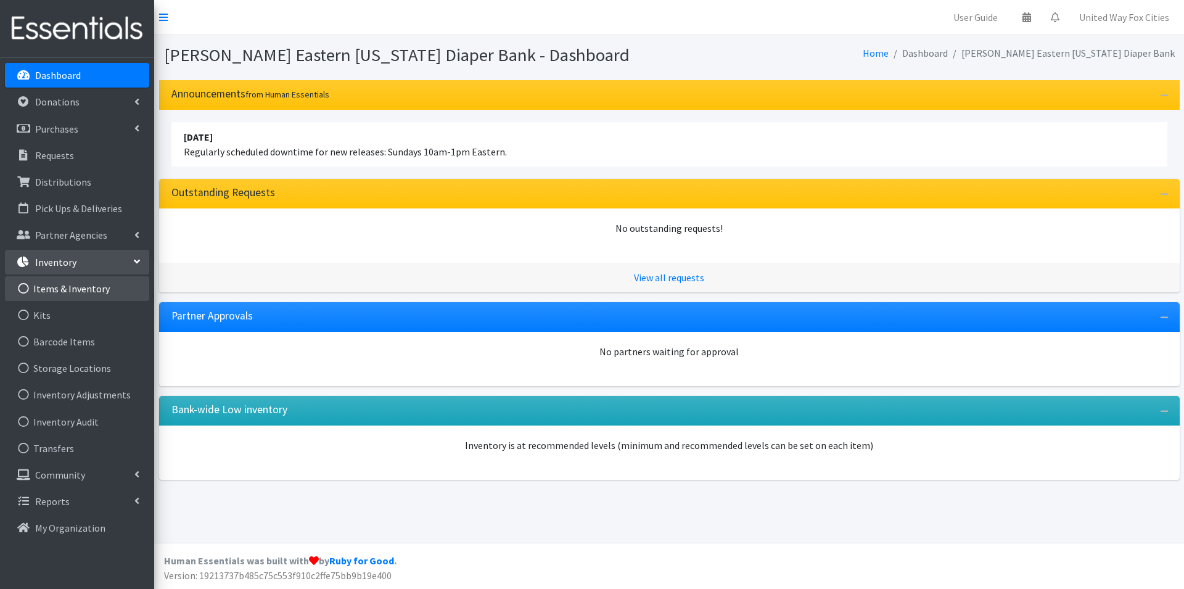
click at [68, 292] on link "Items & Inventory" at bounding box center [77, 288] width 144 height 25
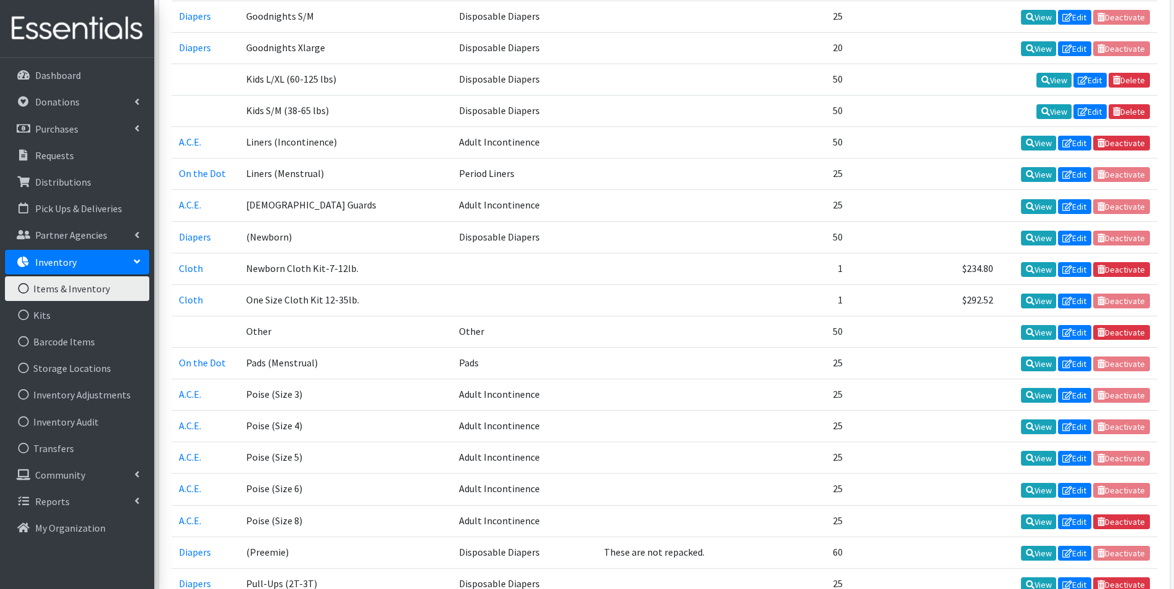
scroll to position [1327, 0]
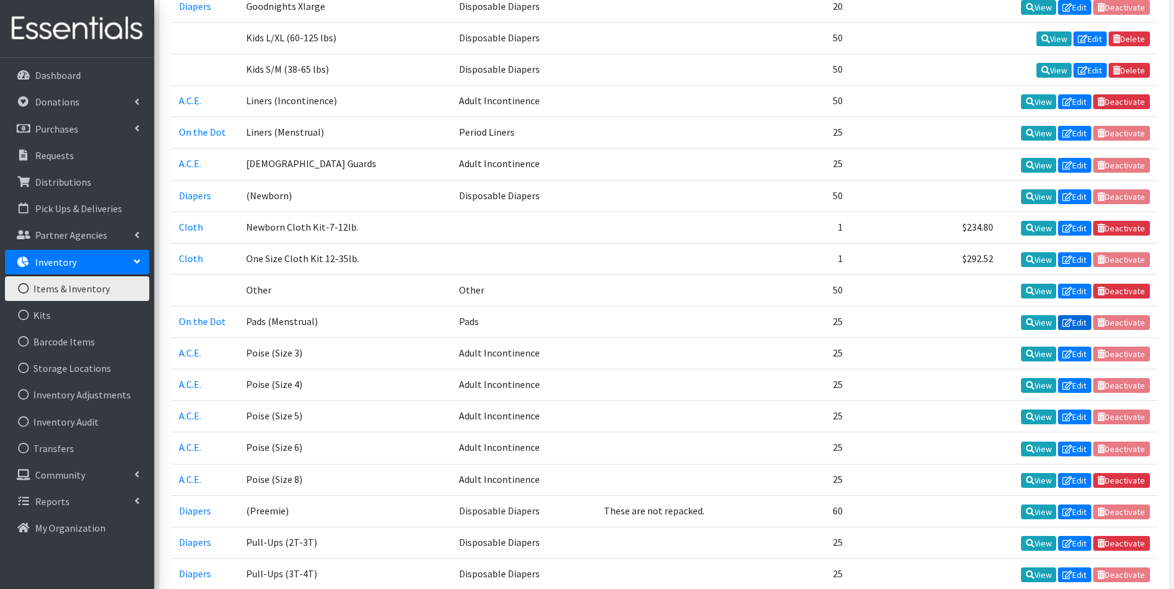
click at [1074, 326] on link "Edit" at bounding box center [1074, 322] width 33 height 15
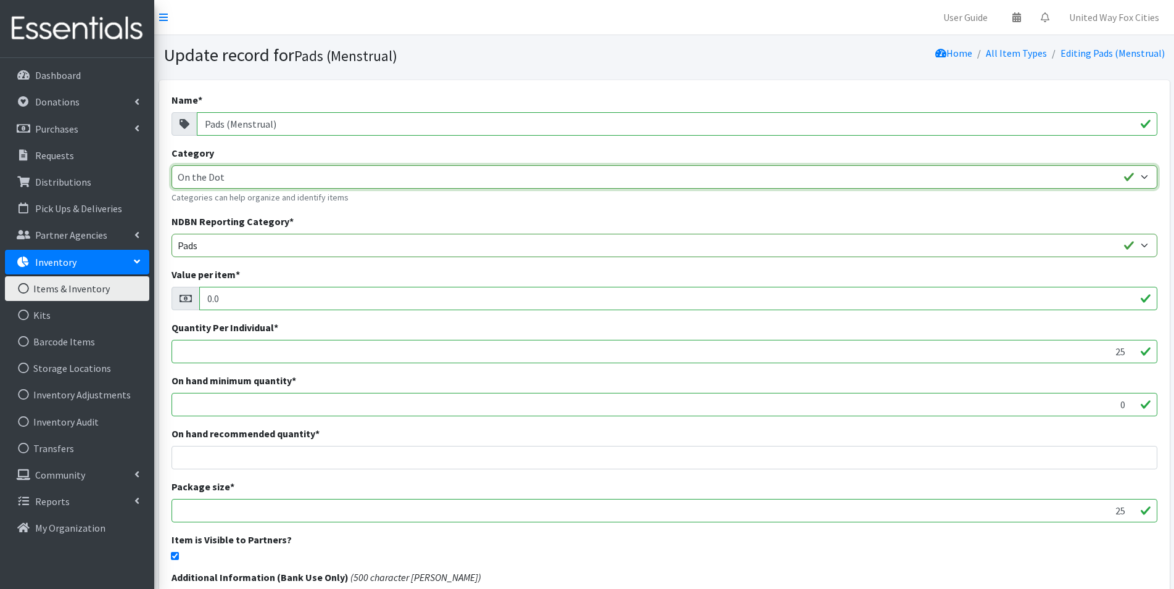
click at [1143, 181] on select "Diapers A.C.E. On the Dot Cloth" at bounding box center [664, 176] width 986 height 23
click at [1148, 177] on select "Diapers A.C.E. On the Dot Cloth" at bounding box center [664, 176] width 986 height 23
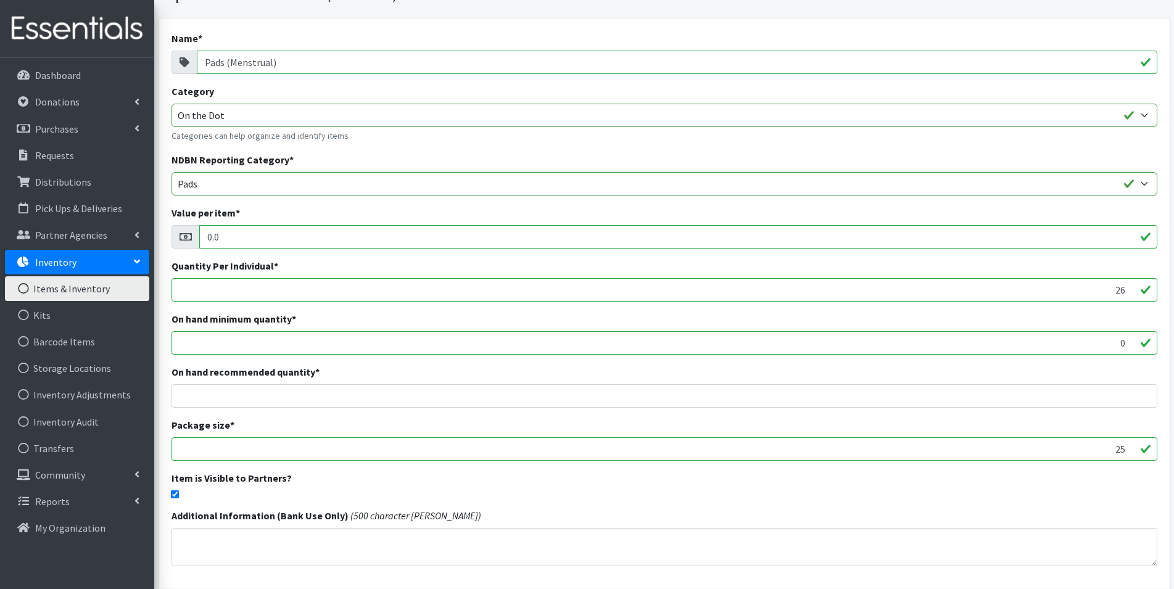
click at [1132, 286] on input "26" at bounding box center [664, 289] width 986 height 23
click at [1132, 286] on input "27" at bounding box center [664, 289] width 986 height 23
type input "28"
click at [1131, 285] on input "28" at bounding box center [664, 289] width 986 height 23
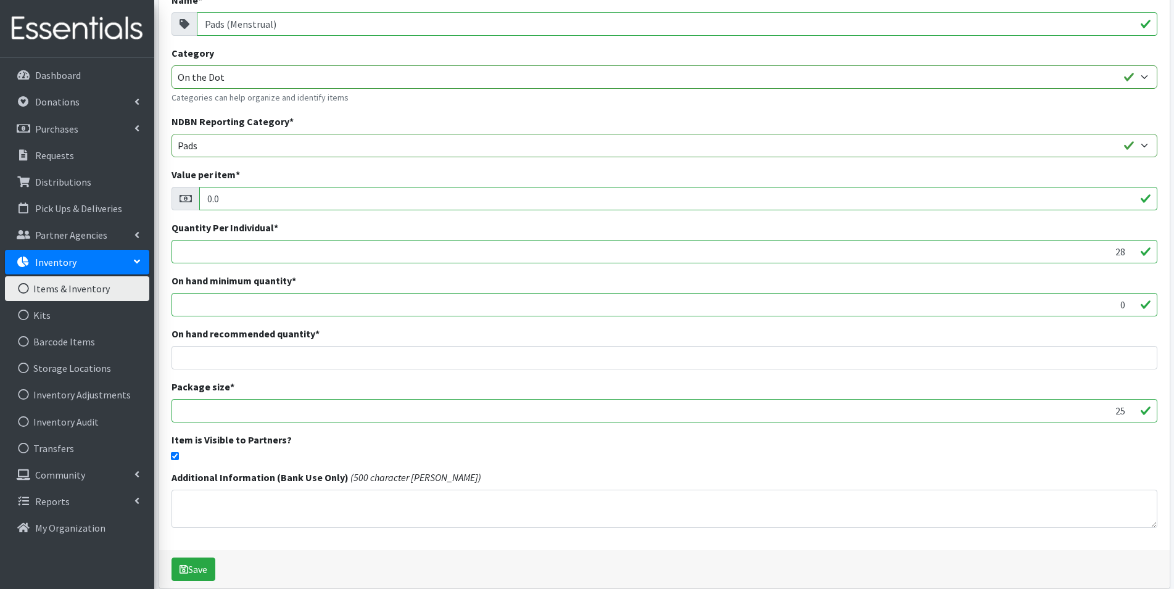
scroll to position [123, 0]
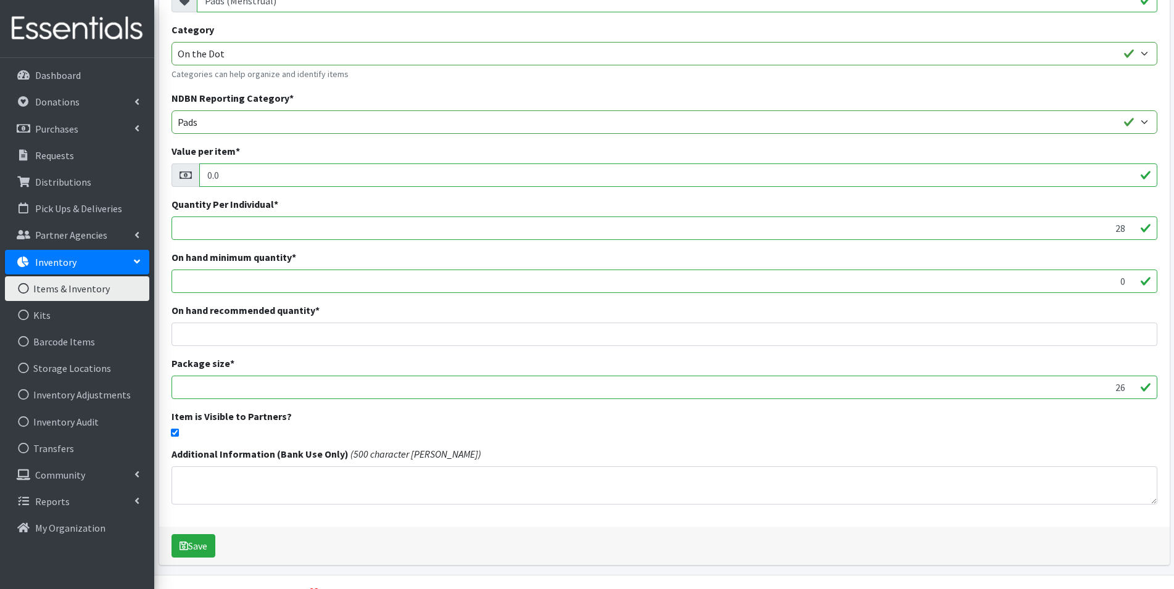
click at [1130, 384] on input "26" at bounding box center [664, 387] width 986 height 23
click at [1130, 384] on input "27" at bounding box center [664, 387] width 986 height 23
type input "28"
click at [1130, 384] on input "28" at bounding box center [664, 387] width 986 height 23
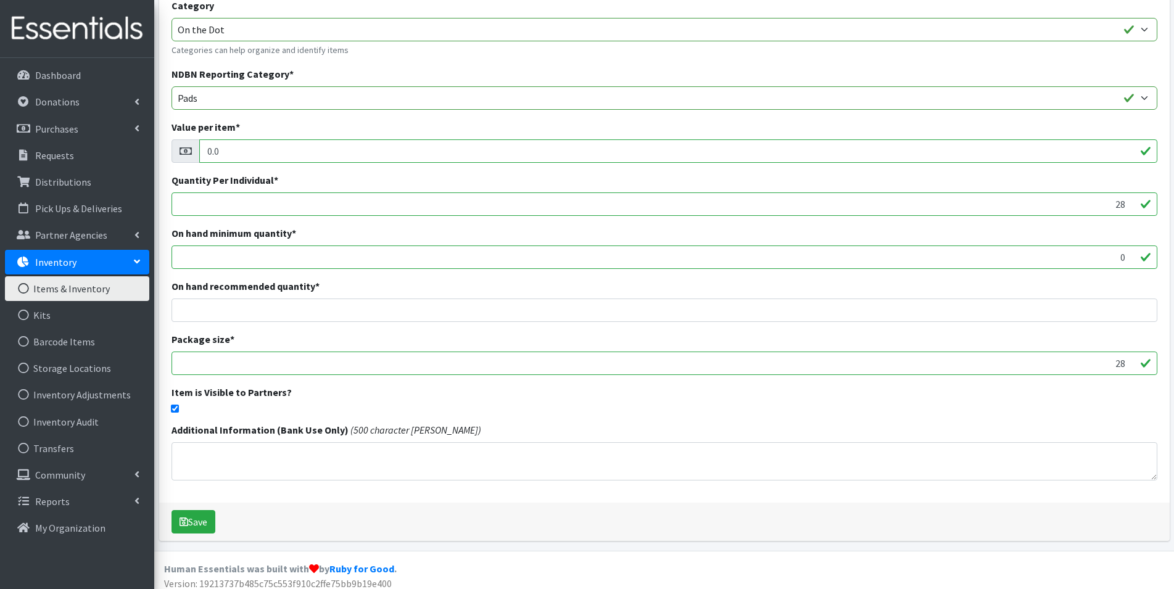
scroll to position [155, 0]
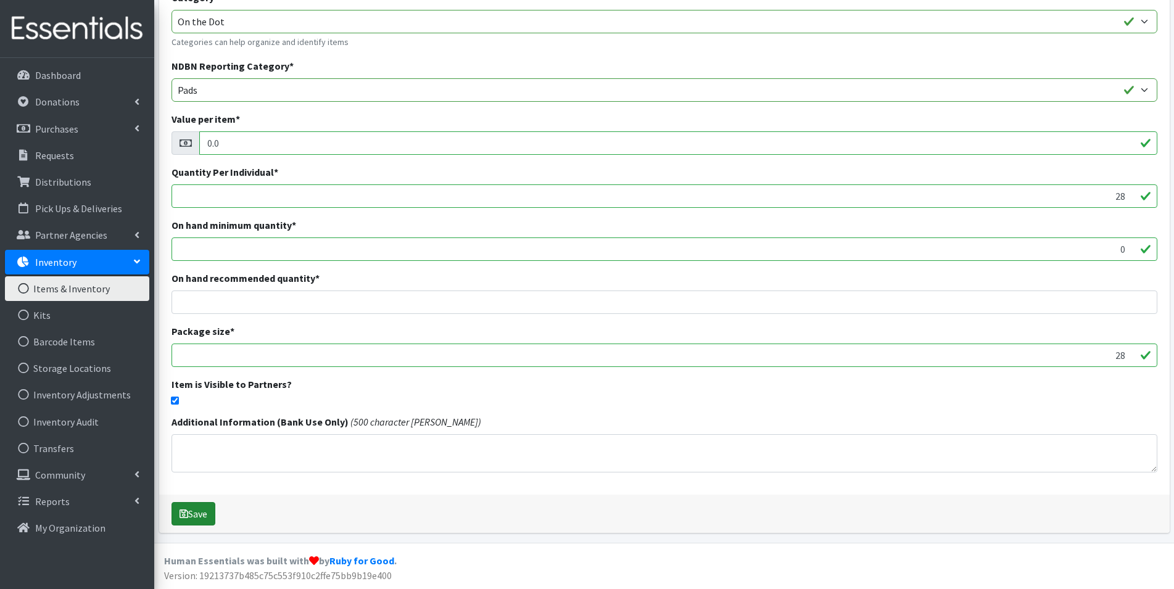
click at [200, 518] on button "Save" at bounding box center [193, 513] width 44 height 23
